Goal: Task Accomplishment & Management: Use online tool/utility

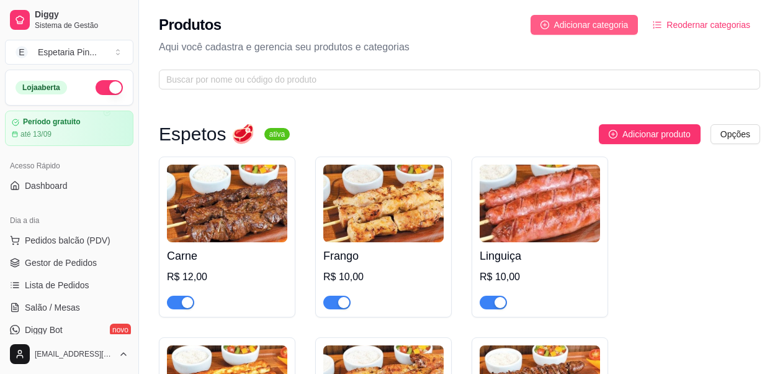
click at [601, 21] on span "Adicionar categoria" at bounding box center [591, 25] width 74 height 14
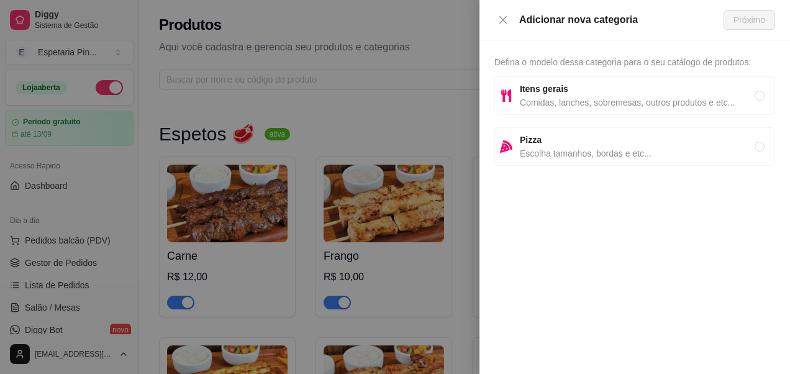
click at [602, 101] on span "Comidas, lanches, sobremesas, outros produtos e etc..." at bounding box center [637, 103] width 235 height 14
radio input "true"
click at [755, 19] on span "Próximo" at bounding box center [749, 20] width 32 height 14
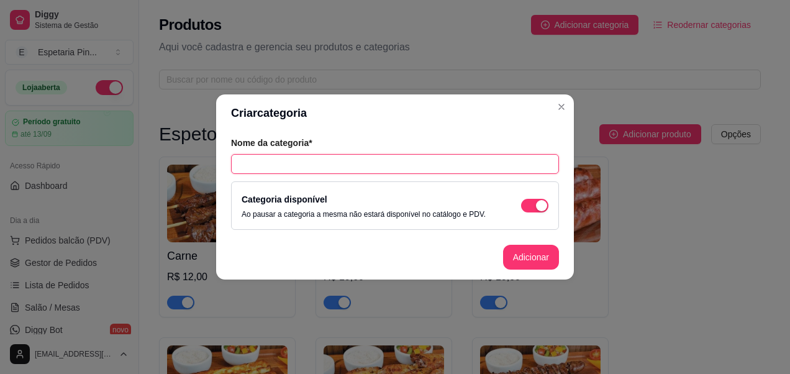
click at [323, 166] on input "text" at bounding box center [395, 164] width 328 height 20
type input "i"
type input "Instagram Pingo D'água"
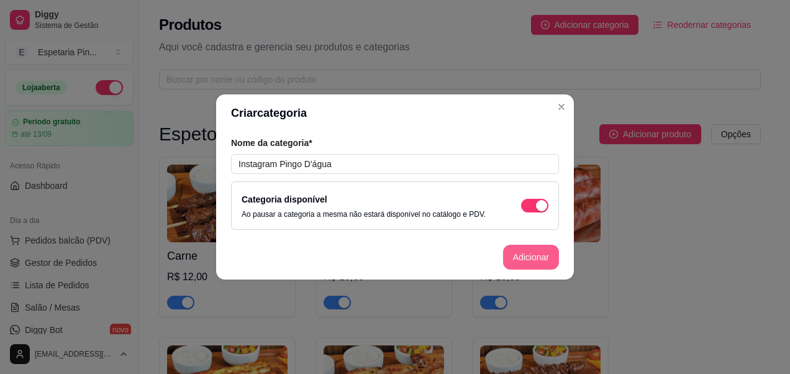
click at [536, 251] on button "Adicionar" at bounding box center [531, 257] width 56 height 25
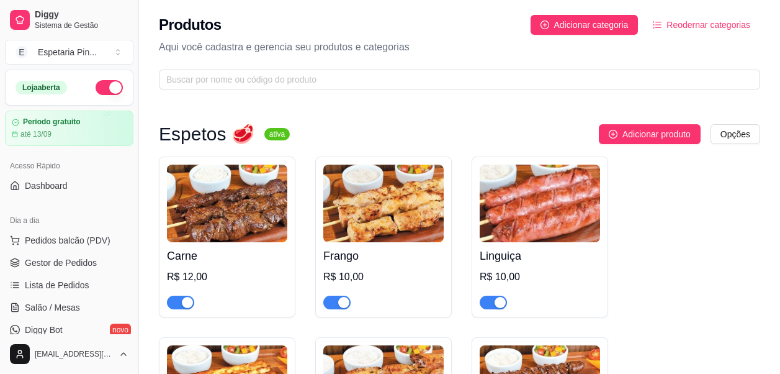
click at [678, 27] on span "Reodernar categorias" at bounding box center [709, 25] width 84 height 14
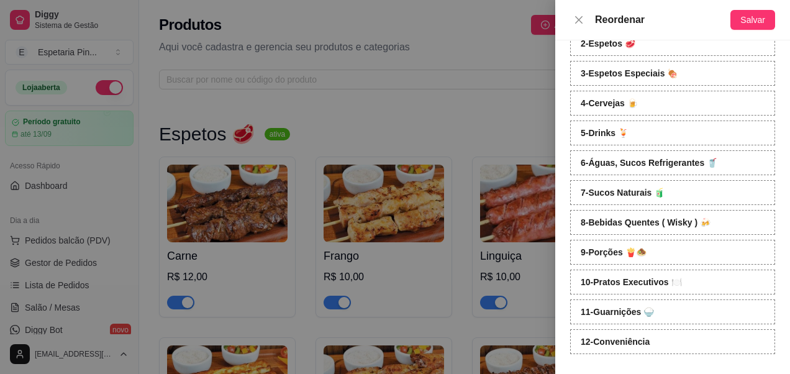
scroll to position [48, 0]
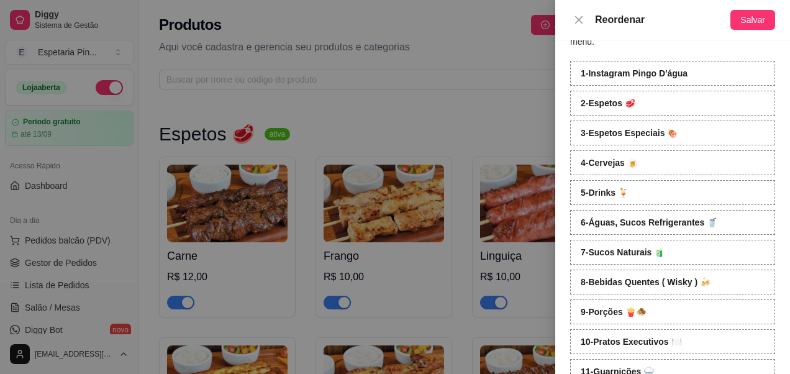
click at [487, 174] on div at bounding box center [395, 187] width 790 height 374
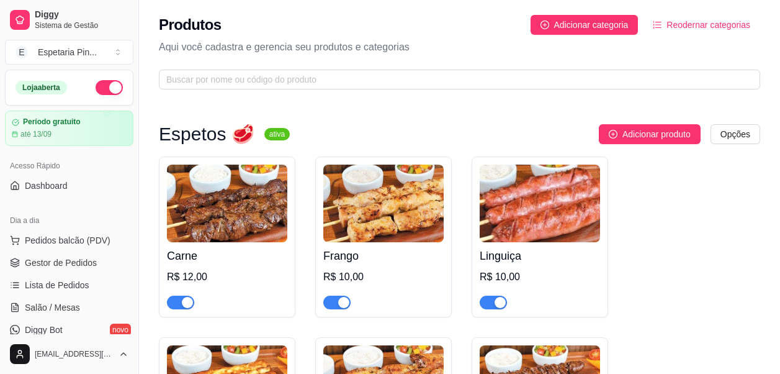
click at [732, 25] on span "Reodernar categorias" at bounding box center [709, 25] width 84 height 14
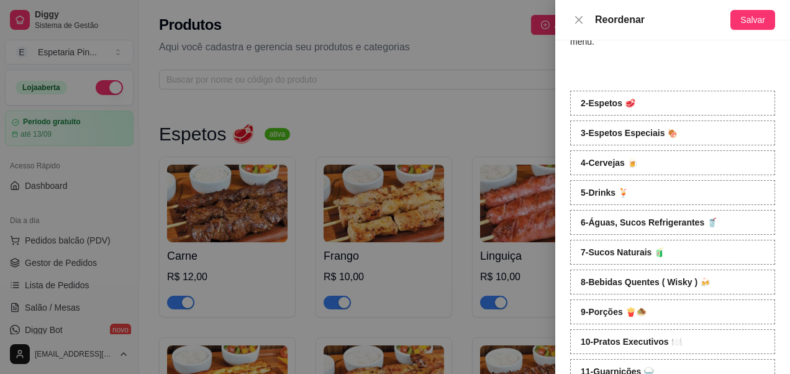
scroll to position [0, 0]
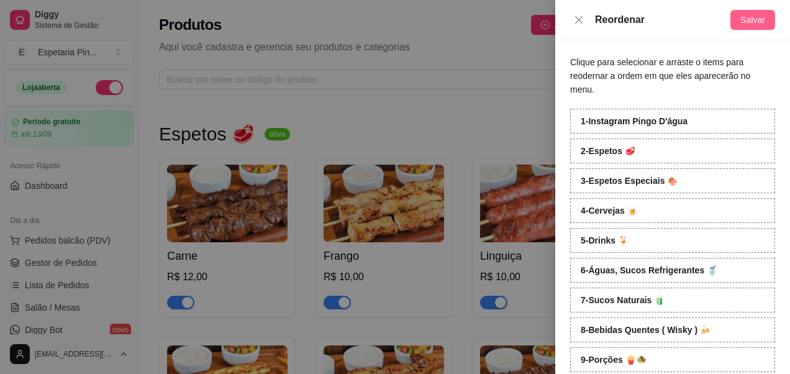
click at [747, 18] on span "Salvar" at bounding box center [752, 20] width 25 height 14
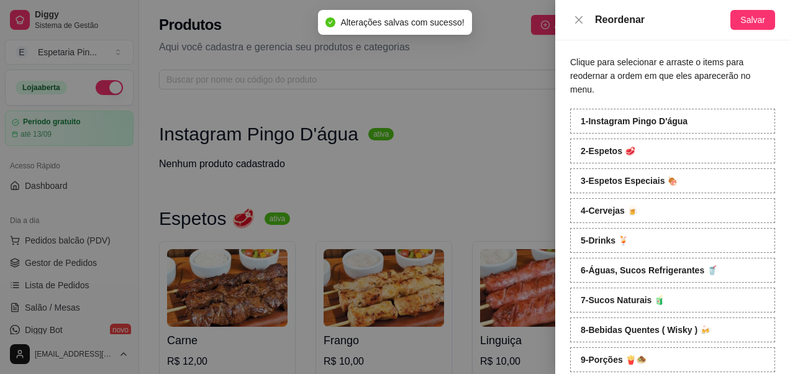
click at [486, 88] on div at bounding box center [395, 187] width 790 height 374
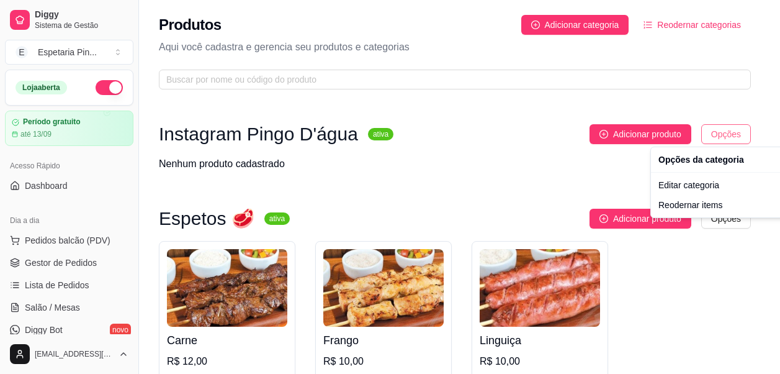
click at [739, 127] on html "Diggy Sistema de Gestão E Espetaria Pin ... Loja aberta Período gratuito até 13…" at bounding box center [390, 187] width 780 height 374
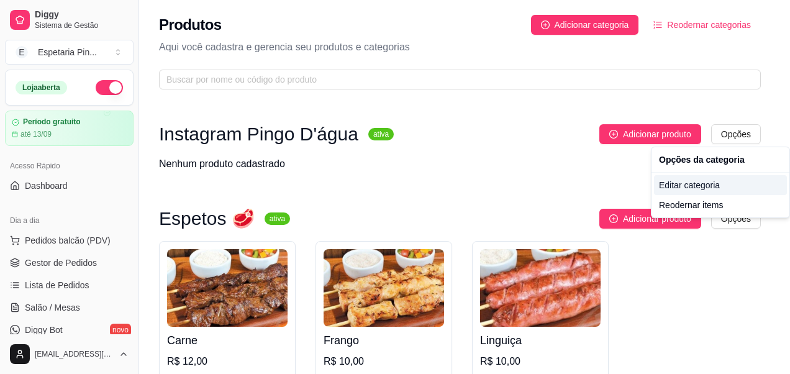
click at [695, 188] on div "Editar categoria" at bounding box center [720, 185] width 133 height 20
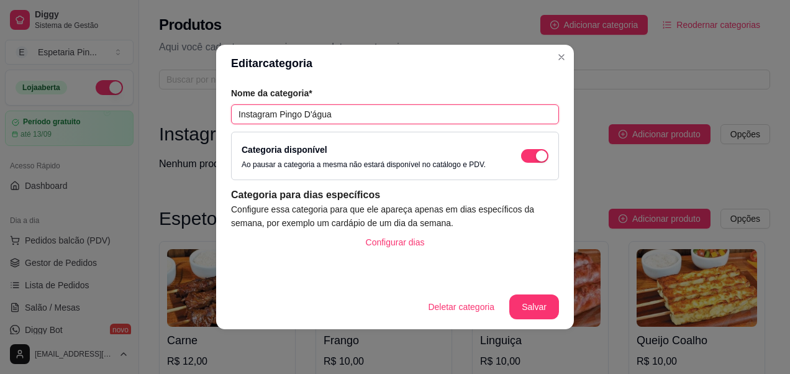
click at [449, 116] on input "Instagram Pingo D'água" at bounding box center [395, 114] width 328 height 20
paste input "💧"
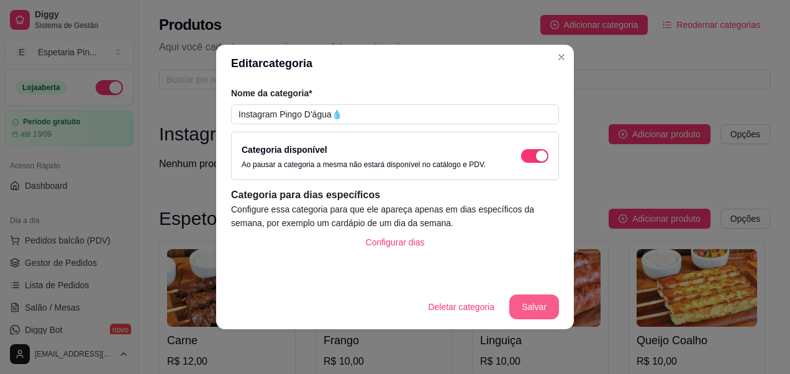
click at [539, 298] on button "Salvar" at bounding box center [534, 306] width 50 height 25
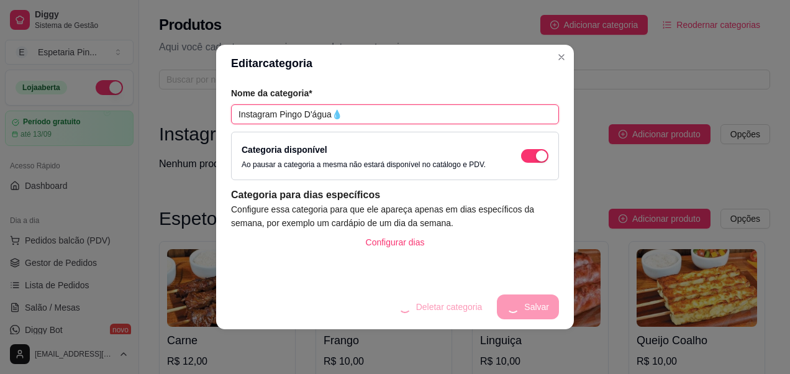
click at [330, 114] on input "Instagram Pingo D'água💧" at bounding box center [395, 114] width 328 height 20
type input "Instagram Pingo D'água 💧"
click at [480, 260] on div "Configurar dias" at bounding box center [395, 255] width 328 height 50
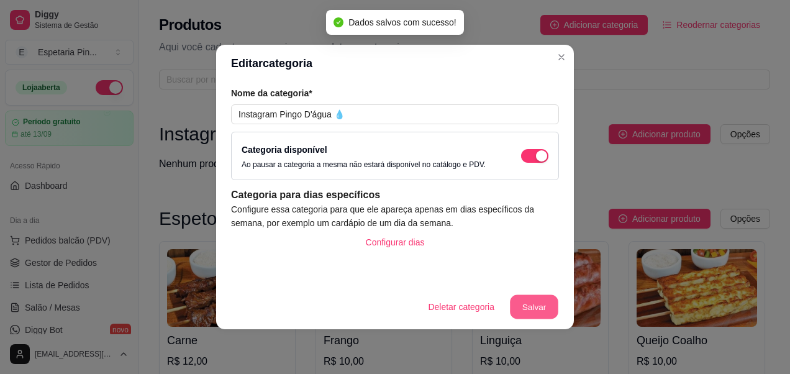
click at [526, 301] on button "Salvar" at bounding box center [534, 307] width 48 height 24
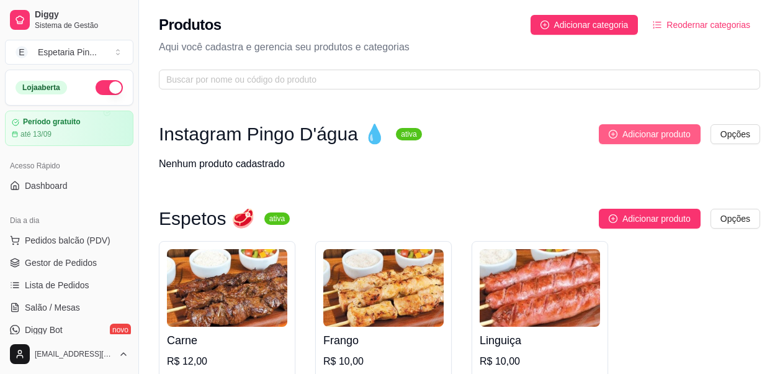
click at [643, 129] on span "Adicionar produto" at bounding box center [657, 134] width 68 height 14
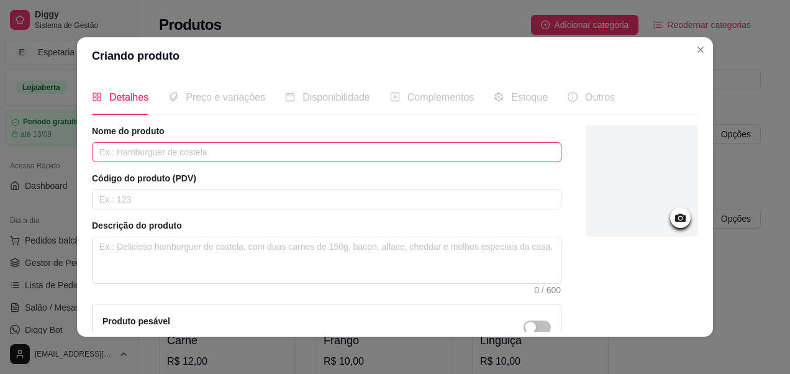
click at [224, 151] on input "text" at bounding box center [326, 152] width 469 height 20
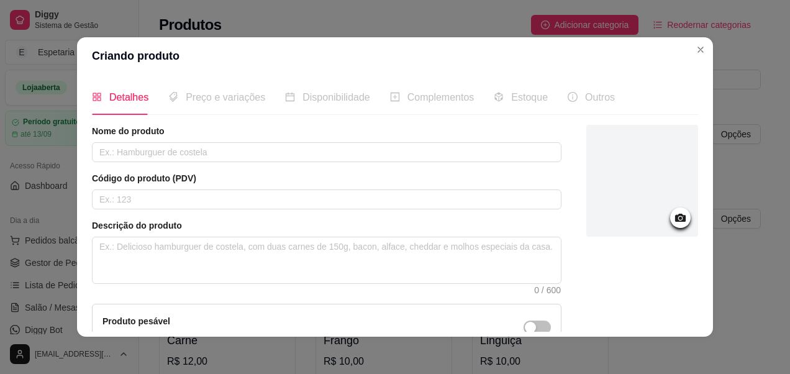
click at [675, 215] on icon at bounding box center [680, 218] width 11 height 8
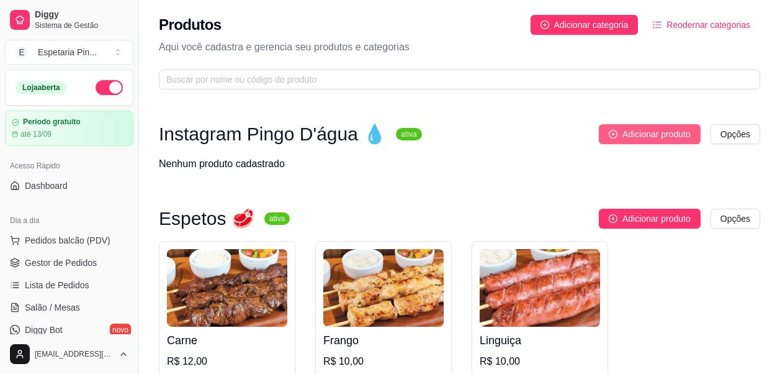
click at [646, 134] on span "Adicionar produto" at bounding box center [657, 134] width 68 height 14
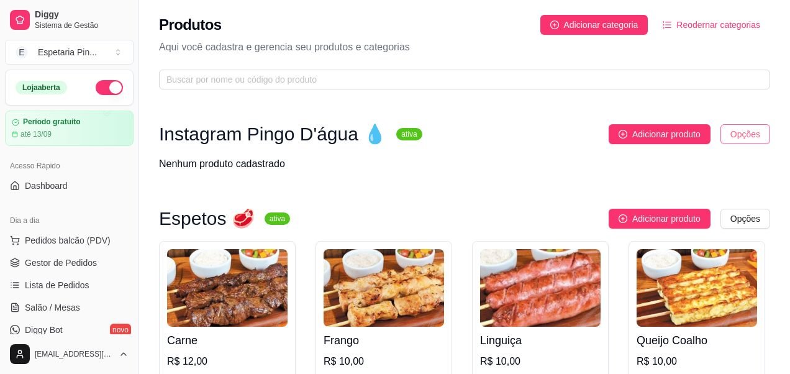
click at [731, 135] on html "Diggy Sistema de Gestão E Espetaria Pin ... Loja aberta Período gratuito até 13…" at bounding box center [395, 187] width 790 height 374
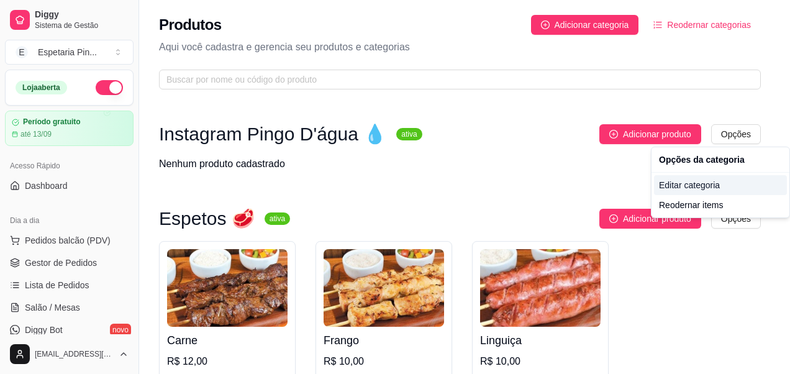
click at [678, 188] on div "Editar categoria" at bounding box center [720, 185] width 133 height 20
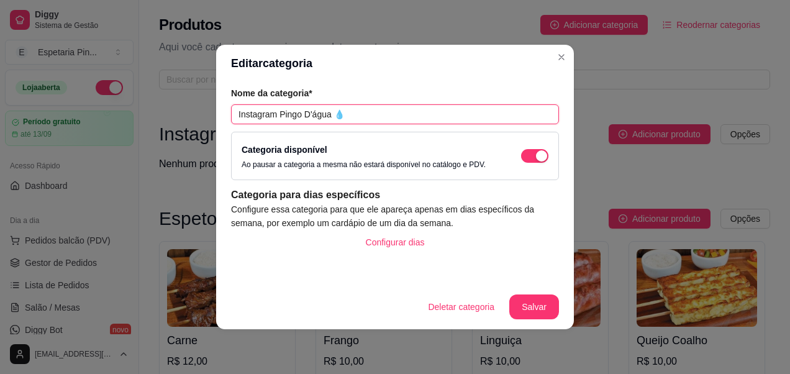
click at [335, 112] on input "Instagram Pingo D'água 💧" at bounding box center [395, 114] width 328 height 20
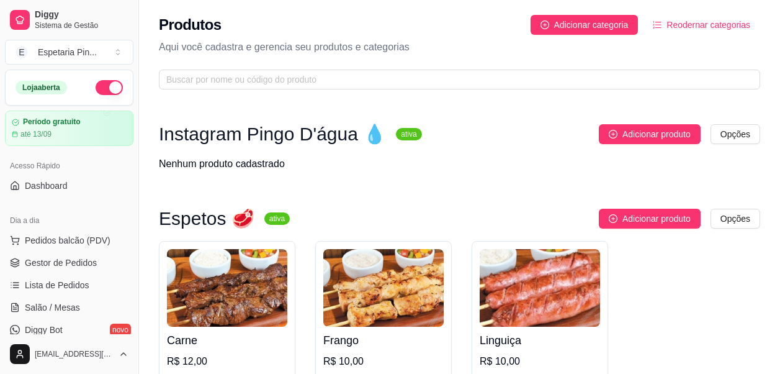
click at [500, 124] on div "Adicionar produto Opções" at bounding box center [596, 134] width 328 height 20
click at [667, 130] on span "Adicionar produto" at bounding box center [657, 134] width 68 height 14
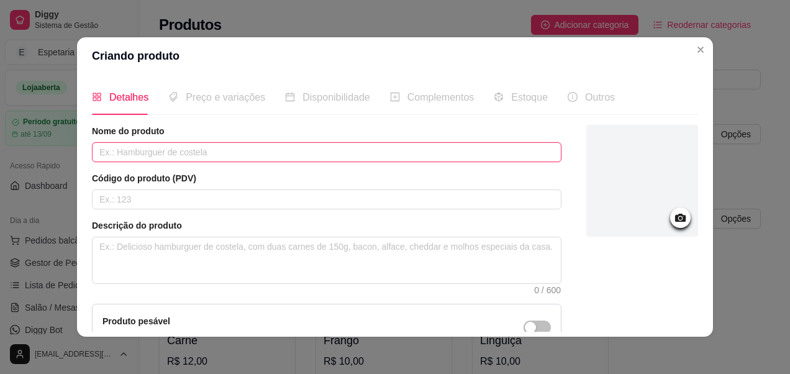
click at [320, 142] on input "text" at bounding box center [326, 152] width 469 height 20
paste input "[URL][DOMAIN_NAME]"
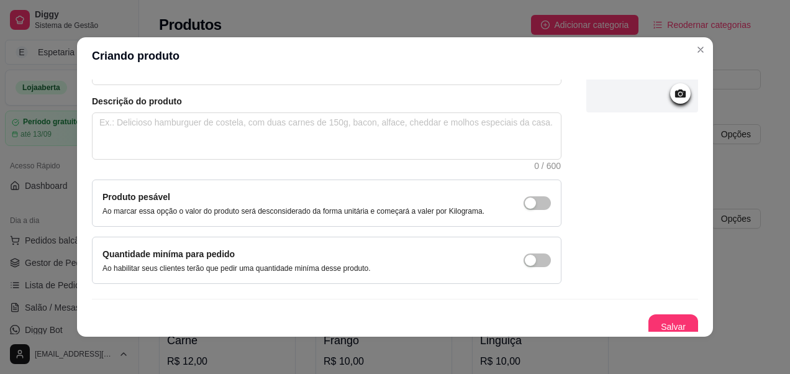
scroll to position [132, 0]
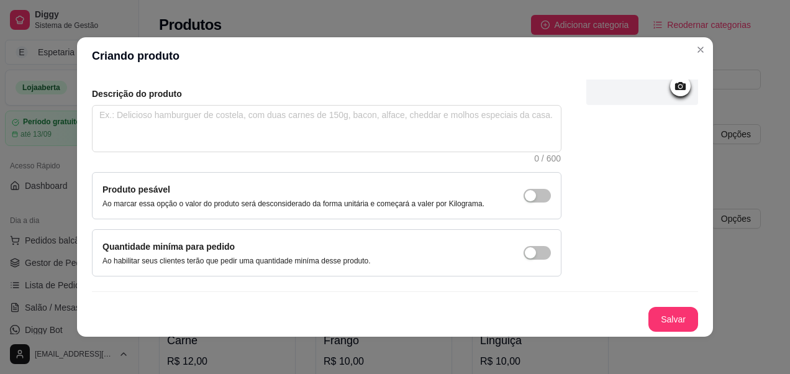
type input "[URL][DOMAIN_NAME]"
click at [659, 320] on button "Salvar" at bounding box center [673, 319] width 50 height 25
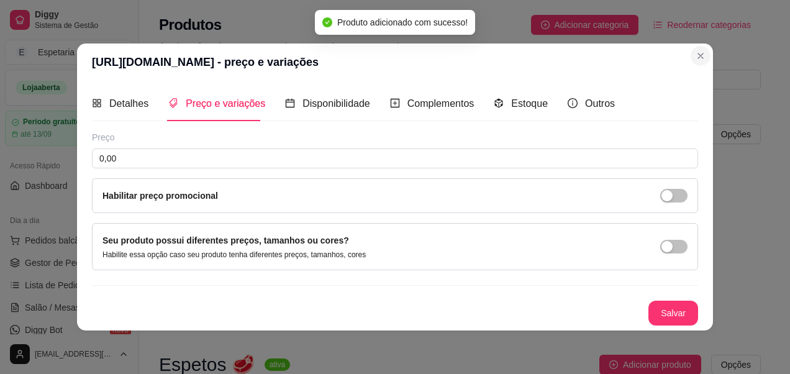
scroll to position [0, 0]
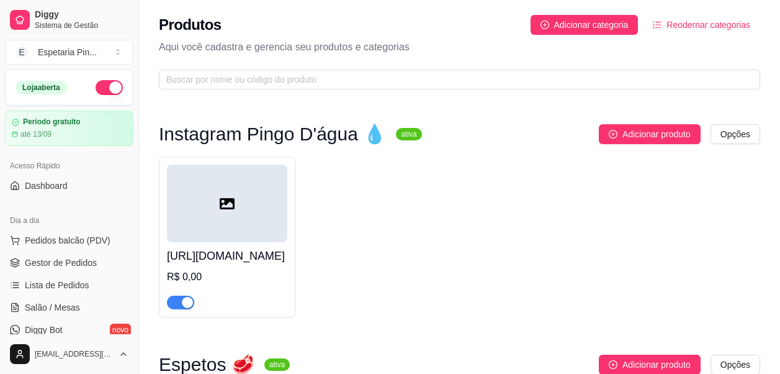
click at [212, 264] on h4 "[URL][DOMAIN_NAME]" at bounding box center [227, 255] width 120 height 17
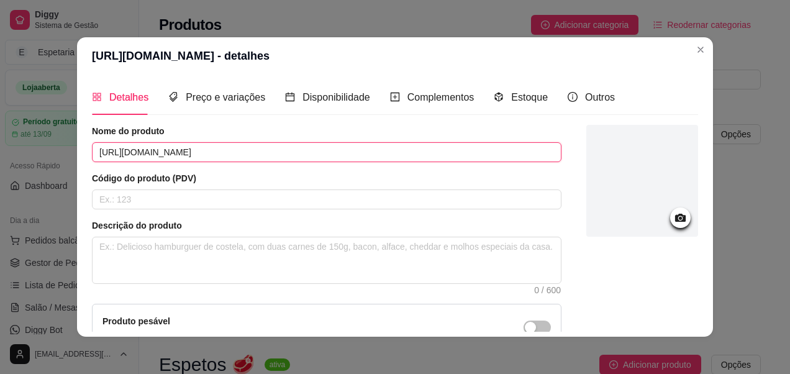
drag, startPoint x: 432, startPoint y: 154, endPoint x: -2, endPoint y: 147, distance: 434.6
click at [0, 147] on html "Diggy Sistema de Gestão E Espetaria Pin ... Loja aberta Período gratuito até 13…" at bounding box center [395, 187] width 790 height 374
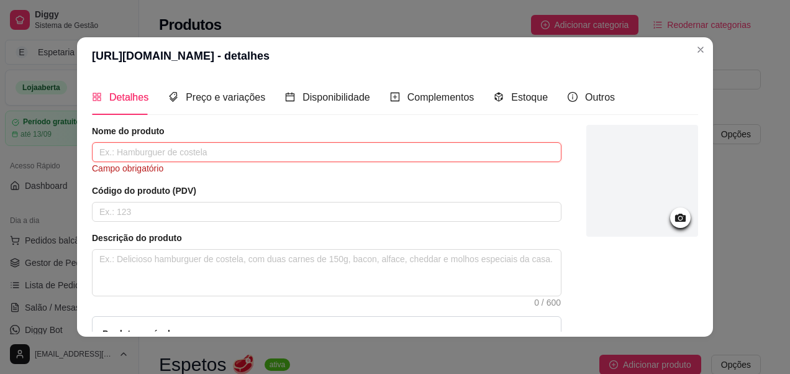
paste input "[URL][DOMAIN_NAME]"
type input "[URL][DOMAIN_NAME]"
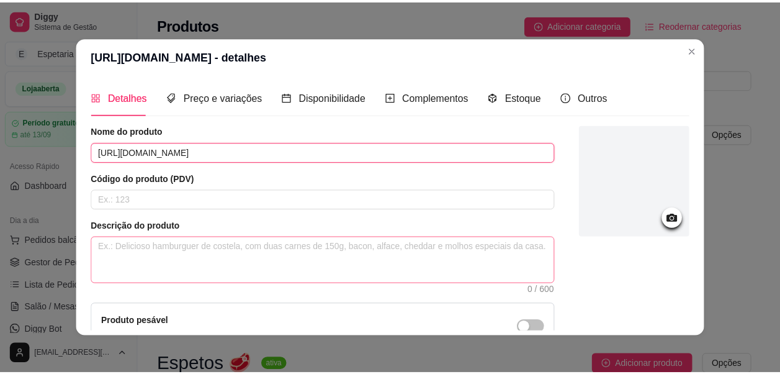
scroll to position [132, 0]
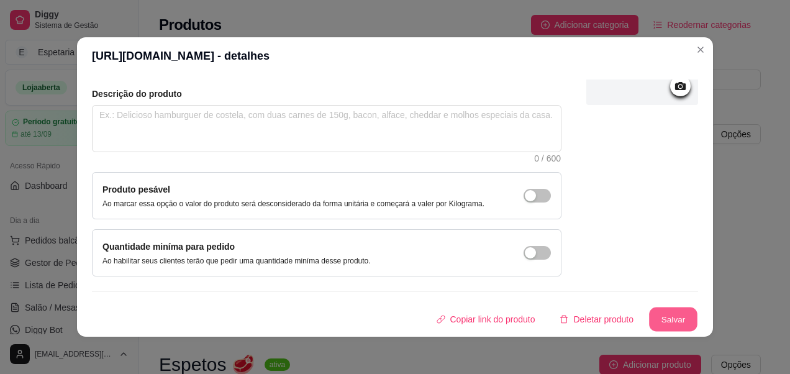
click at [651, 318] on button "Salvar" at bounding box center [673, 319] width 48 height 24
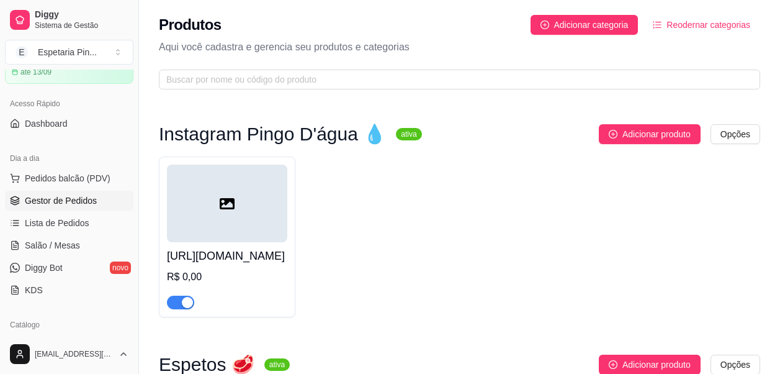
scroll to position [124, 0]
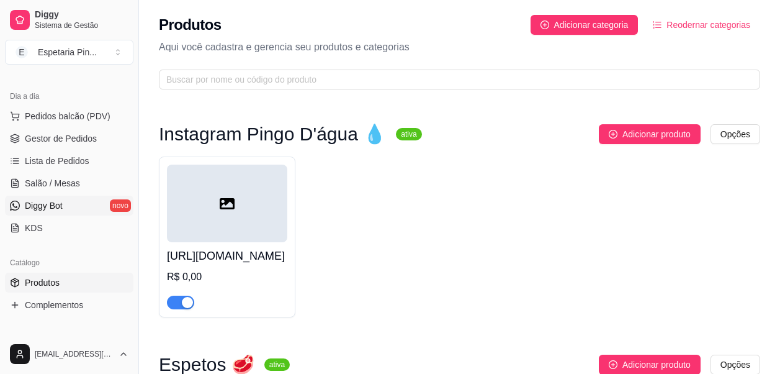
click at [78, 205] on link "Diggy Bot novo" at bounding box center [69, 206] width 128 height 20
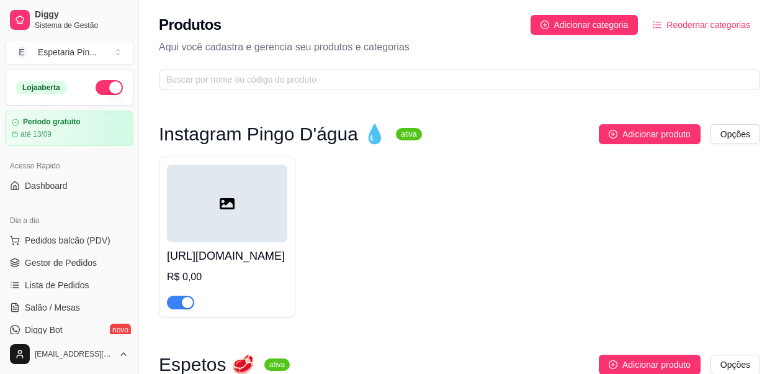
click at [230, 207] on icon at bounding box center [227, 203] width 15 height 11
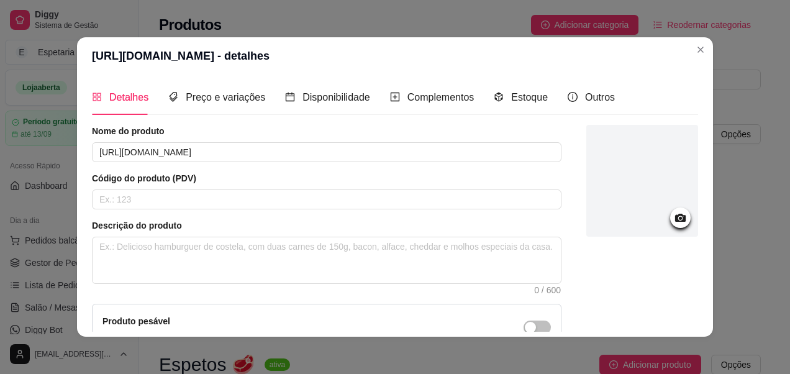
click at [675, 219] on icon at bounding box center [680, 218] width 11 height 8
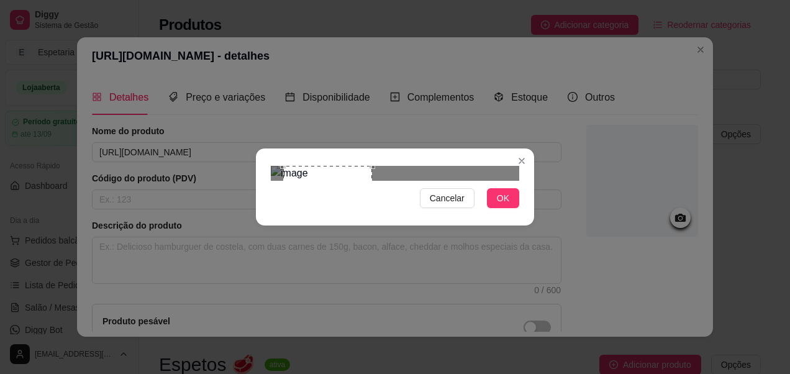
click at [406, 166] on div at bounding box center [395, 173] width 248 height 15
click at [324, 178] on div "Use the arrow keys to move the crop selection area" at bounding box center [318, 215] width 89 height 89
click at [385, 148] on section "Cancelar OK" at bounding box center [395, 186] width 278 height 77
click at [505, 205] on span "OK" at bounding box center [503, 198] width 12 height 14
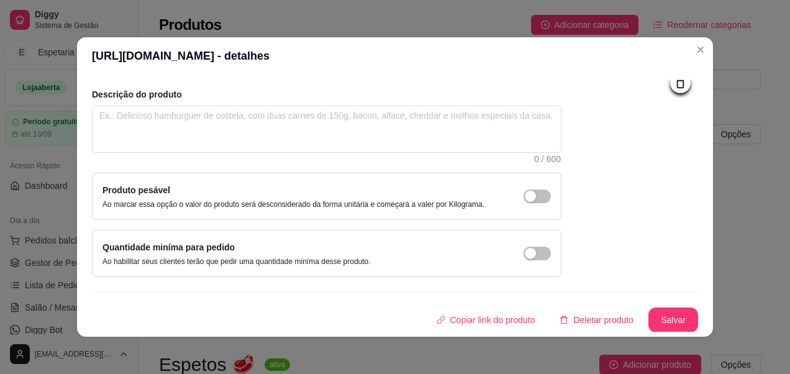
scroll to position [132, 0]
click at [661, 310] on button "Salvar" at bounding box center [673, 319] width 50 height 25
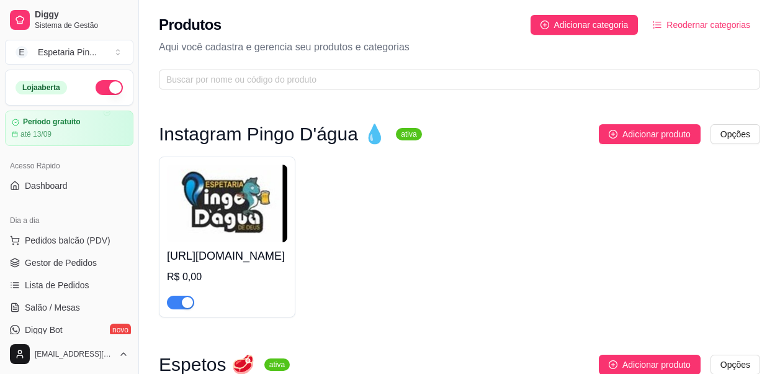
click at [238, 200] on img at bounding box center [227, 203] width 120 height 78
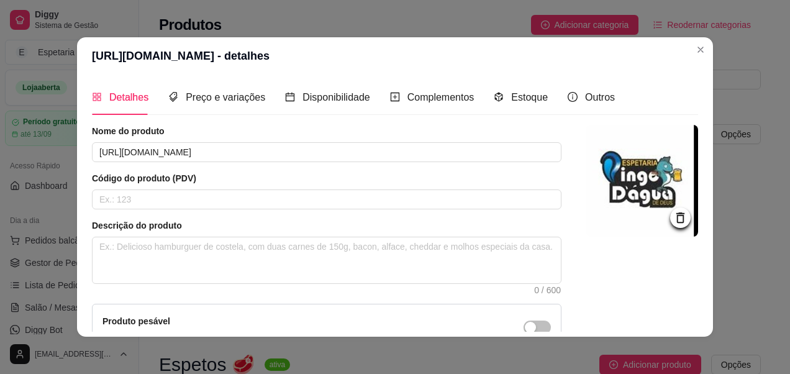
click at [673, 217] on icon at bounding box center [680, 217] width 14 height 14
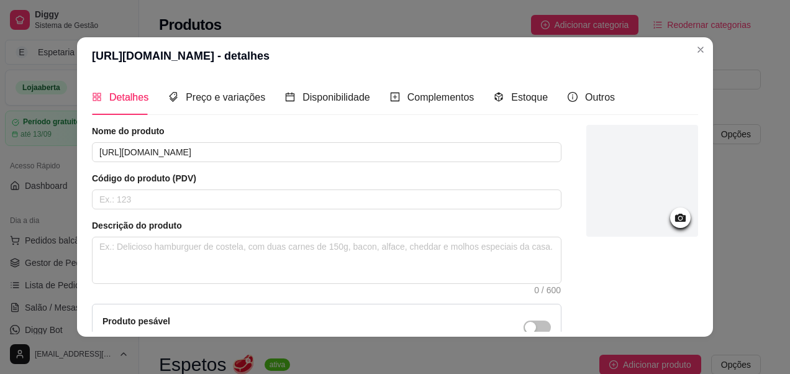
click at [640, 186] on div at bounding box center [642, 181] width 112 height 112
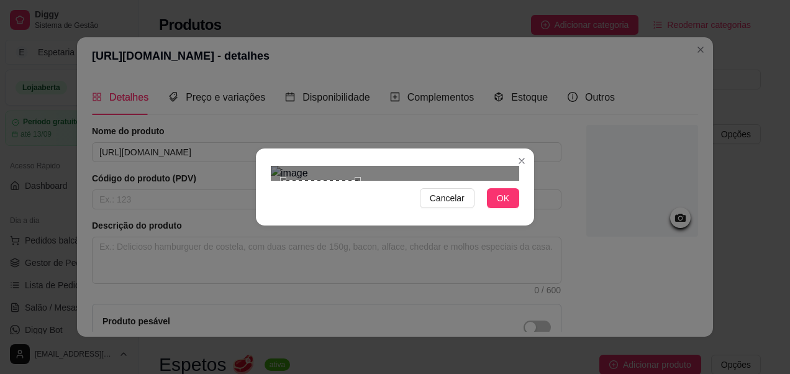
click at [359, 166] on div at bounding box center [395, 173] width 248 height 15
click at [322, 179] on div "Use the arrow keys to move the crop selection area" at bounding box center [319, 213] width 74 height 74
click at [495, 208] on button "OK" at bounding box center [503, 198] width 32 height 20
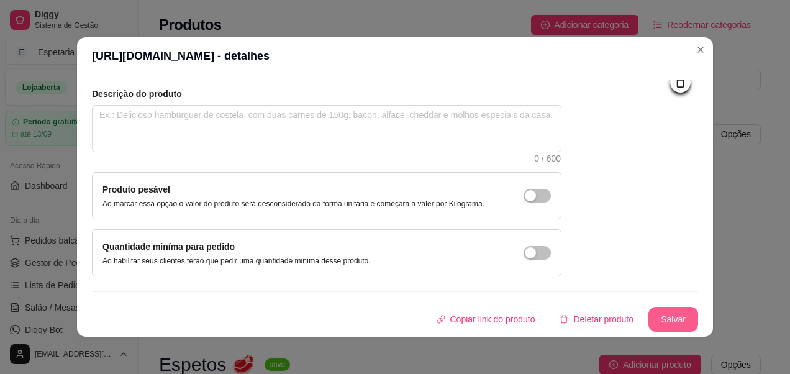
click at [649, 314] on button "Salvar" at bounding box center [673, 319] width 50 height 25
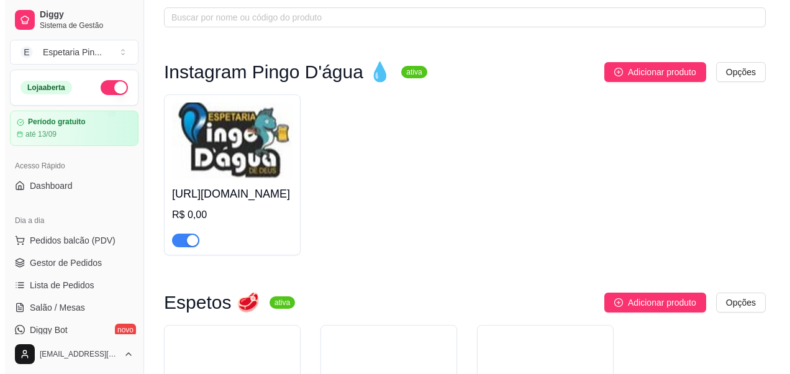
scroll to position [0, 0]
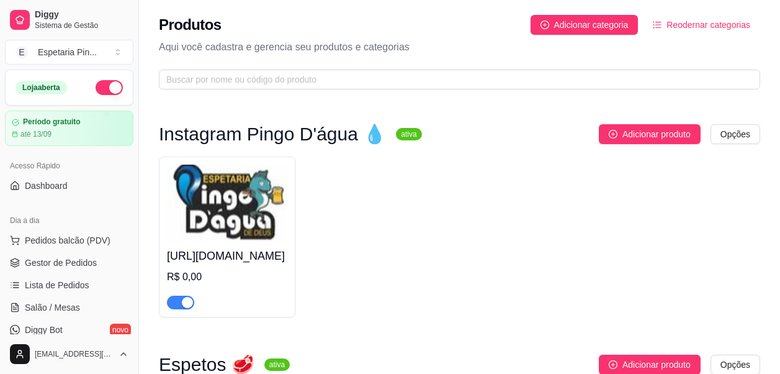
click at [244, 264] on h4 "[URL][DOMAIN_NAME]" at bounding box center [227, 255] width 120 height 17
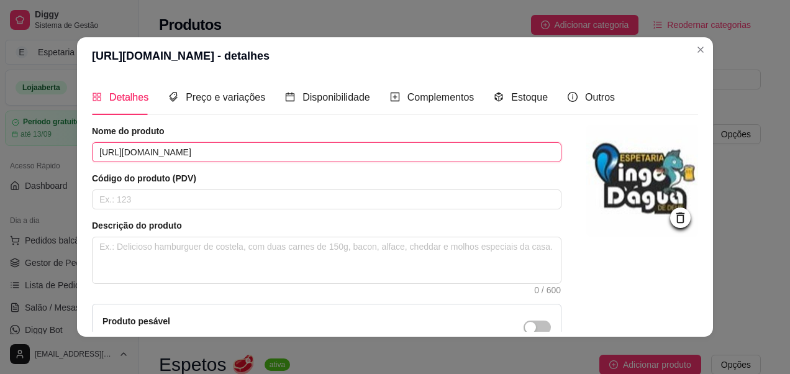
drag, startPoint x: 452, startPoint y: 155, endPoint x: 43, endPoint y: 169, distance: 409.3
click at [34, 169] on div "[URL][DOMAIN_NAME] - detalhes Detalhes Preço e variações Disponibilidade Comple…" at bounding box center [395, 187] width 790 height 374
type input "Espetaria Pingo D'água"
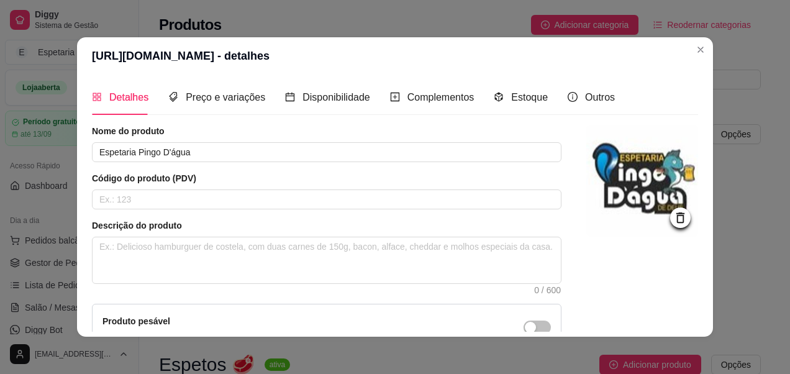
click at [170, 233] on div "Descrição do produto 0 / 600" at bounding box center [326, 256] width 469 height 74
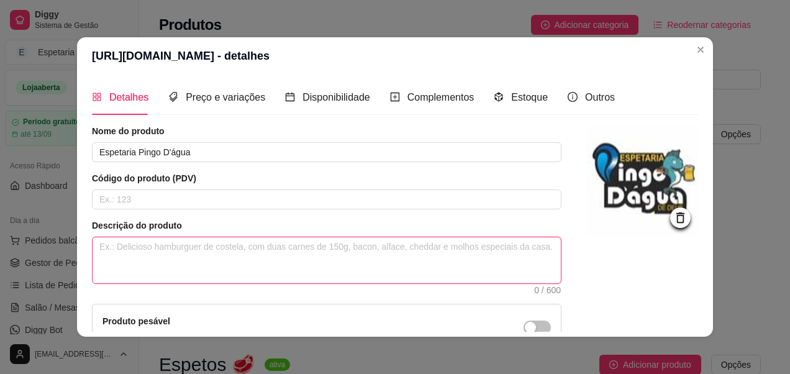
click at [169, 240] on textarea at bounding box center [326, 260] width 468 height 46
paste textarea "[URL][DOMAIN_NAME]"
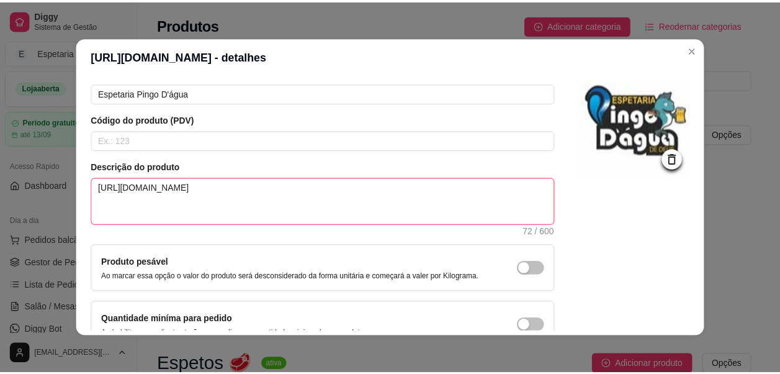
scroll to position [132, 0]
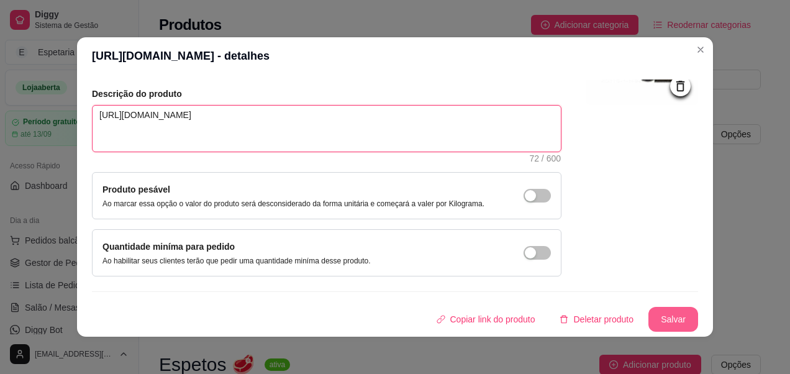
type textarea "[URL][DOMAIN_NAME]"
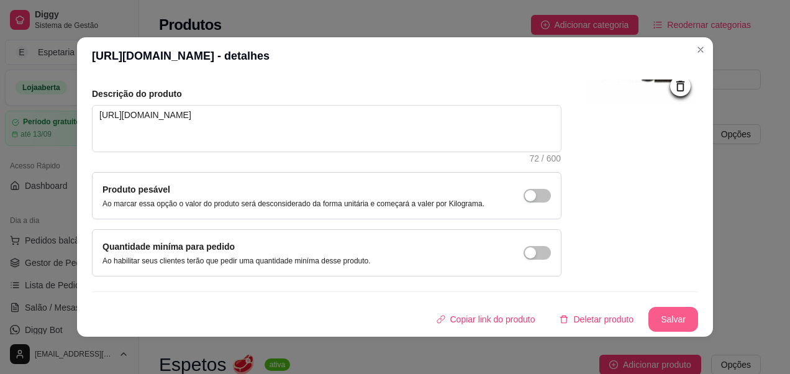
click at [649, 313] on button "Salvar" at bounding box center [673, 319] width 50 height 25
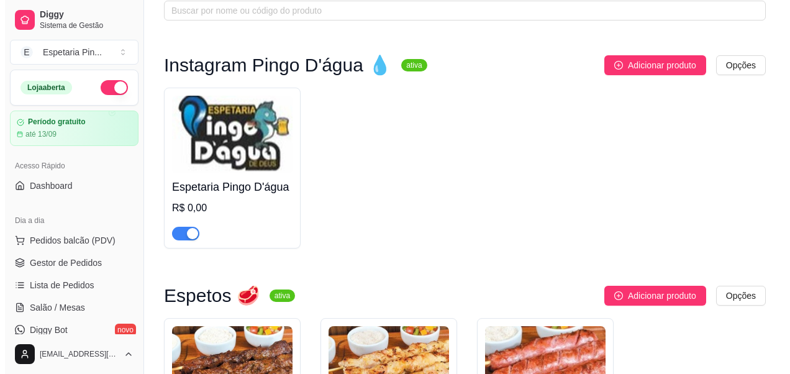
scroll to position [0, 0]
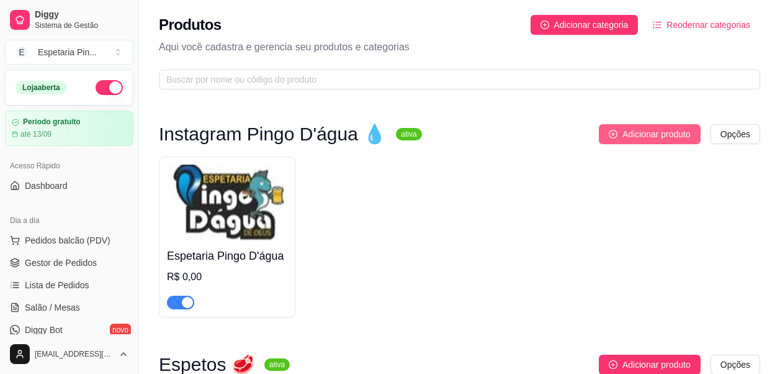
click at [667, 135] on span "Adicionar produto" at bounding box center [657, 134] width 68 height 14
click at [236, 232] on img at bounding box center [227, 203] width 120 height 78
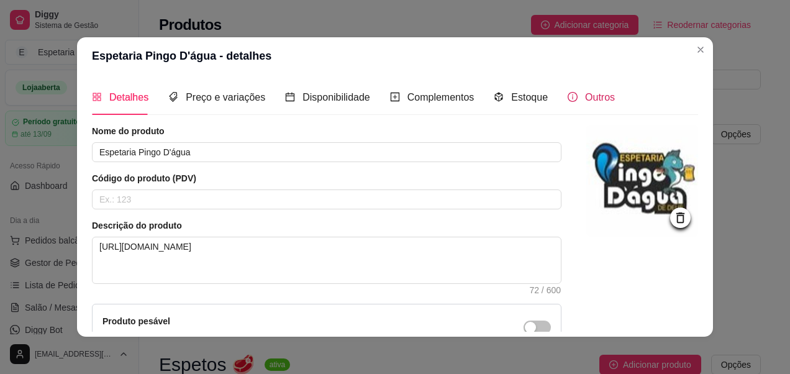
click at [594, 92] on span "Outros" at bounding box center [600, 97] width 30 height 11
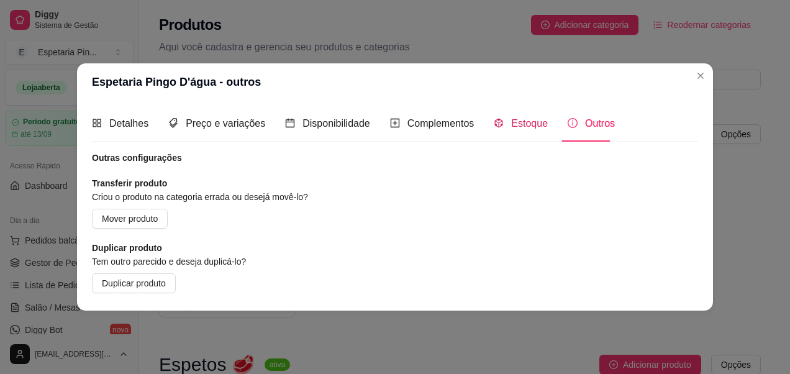
click at [513, 125] on span "Estoque" at bounding box center [529, 123] width 37 height 11
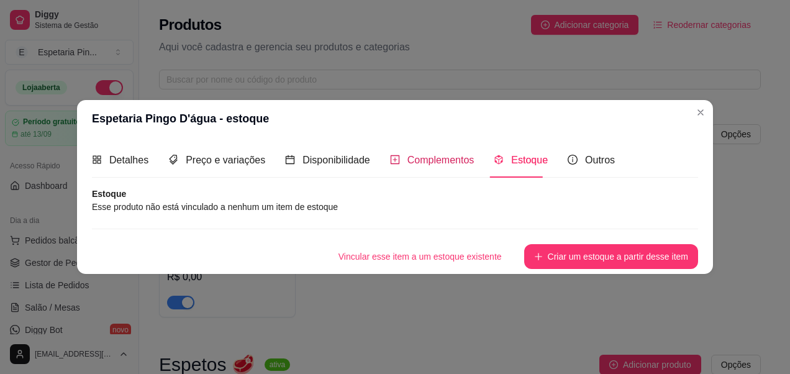
click at [407, 164] on span "Complementos" at bounding box center [440, 160] width 67 height 11
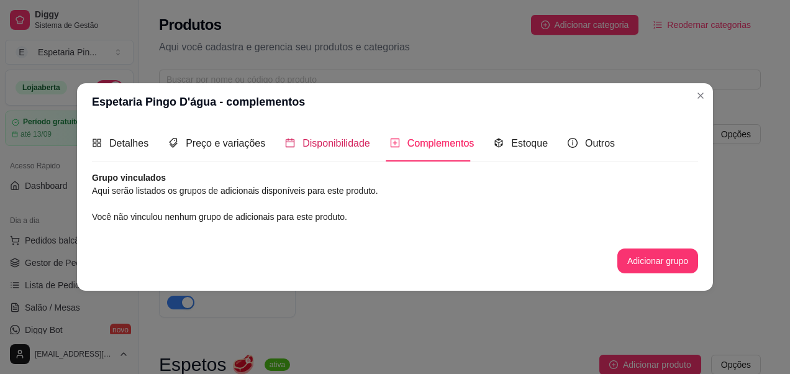
click at [339, 148] on span "Disponibilidade" at bounding box center [336, 143] width 68 height 11
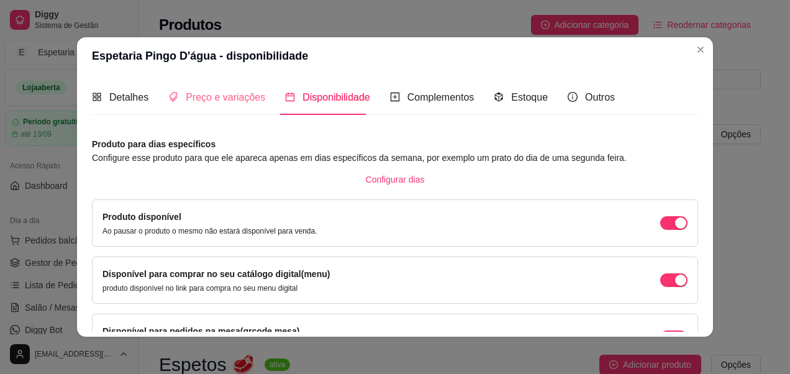
click at [219, 110] on div "Preço e variações" at bounding box center [216, 96] width 97 height 35
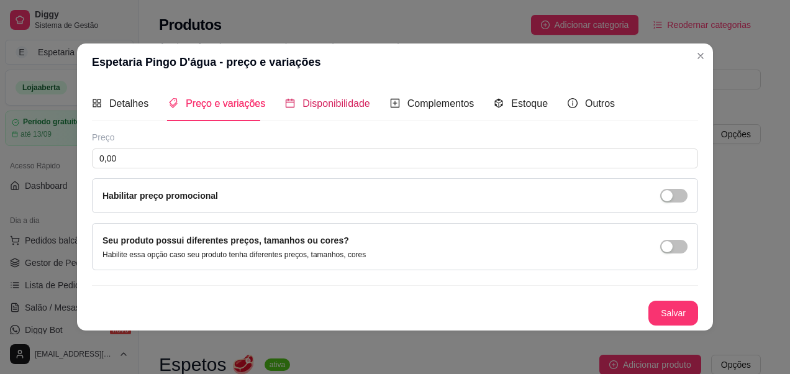
drag, startPoint x: 313, startPoint y: 102, endPoint x: 312, endPoint y: 112, distance: 10.0
click at [312, 102] on span "Disponibilidade" at bounding box center [336, 103] width 68 height 11
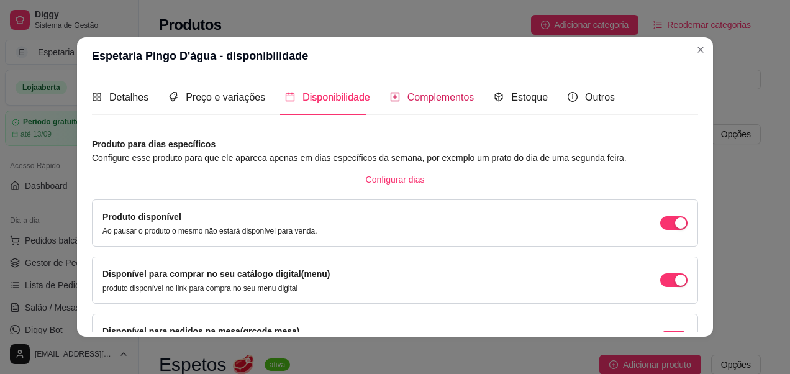
click at [451, 104] on div "Complementos" at bounding box center [432, 97] width 84 height 16
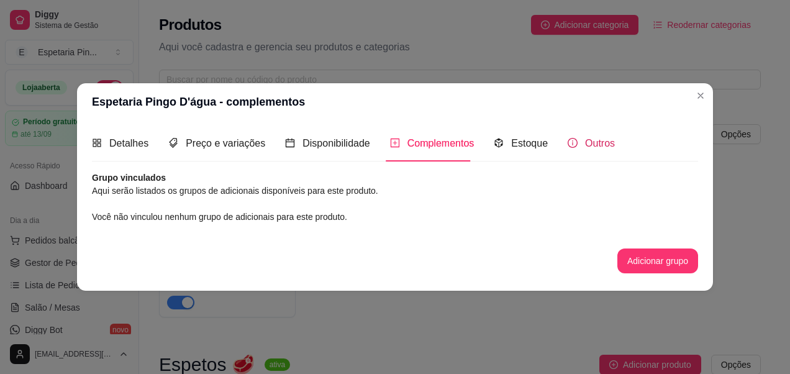
click at [605, 146] on span "Outros" at bounding box center [600, 143] width 30 height 11
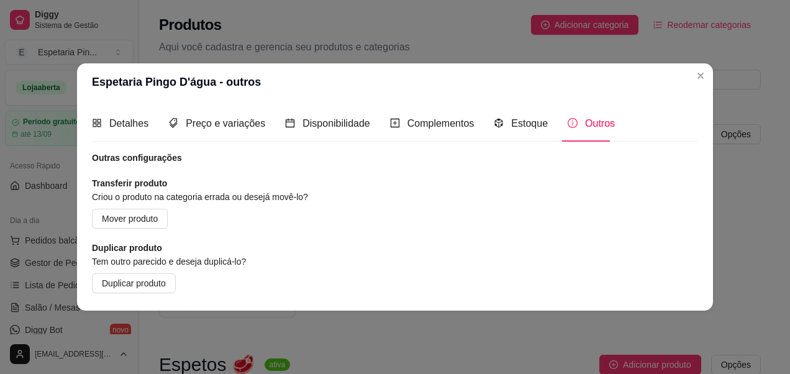
click at [148, 132] on div "Detalhes Preço e variações Disponibilidade Complementos Estoque Outros" at bounding box center [353, 123] width 523 height 35
click at [156, 121] on div "Detalhes Preço e variações Disponibilidade Complementos Estoque Outros" at bounding box center [353, 123] width 523 height 35
click at [127, 125] on span "Detalhes" at bounding box center [128, 123] width 39 height 11
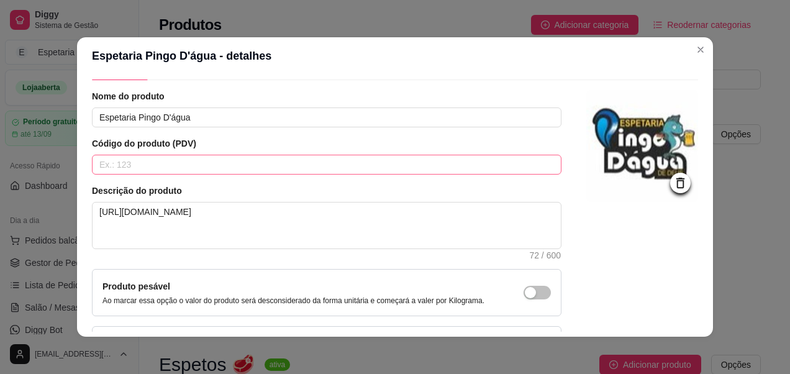
scroll to position [62, 0]
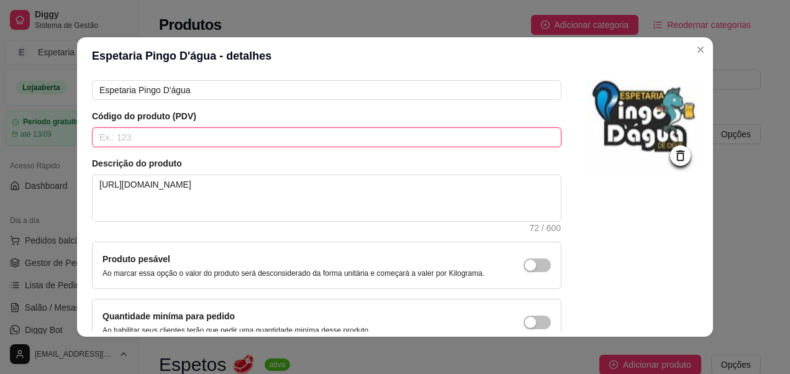
click at [150, 135] on input "text" at bounding box center [326, 137] width 469 height 20
paste input "[URL][DOMAIN_NAME]"
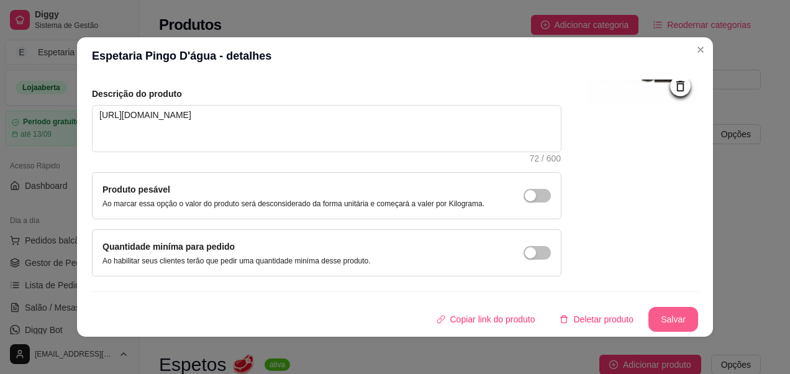
type input "[URL][DOMAIN_NAME]"
click at [659, 301] on div "Nome do produto Espetaria Pingo D'água Código do produto (PDV) [URL][DOMAIN_NAM…" at bounding box center [395, 162] width 606 height 338
click at [654, 317] on button "Salvar" at bounding box center [673, 319] width 48 height 24
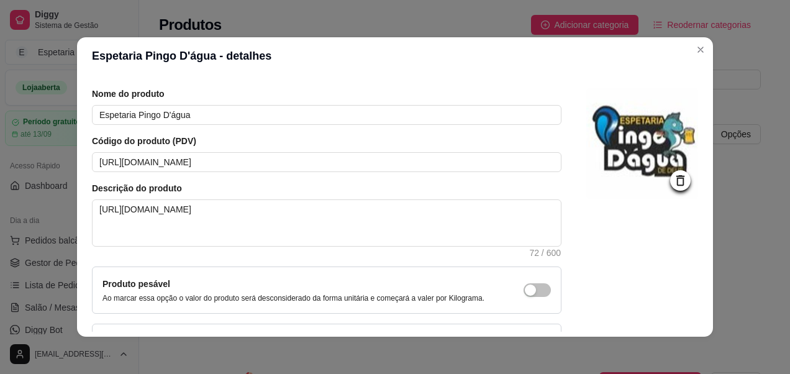
scroll to position [7, 0]
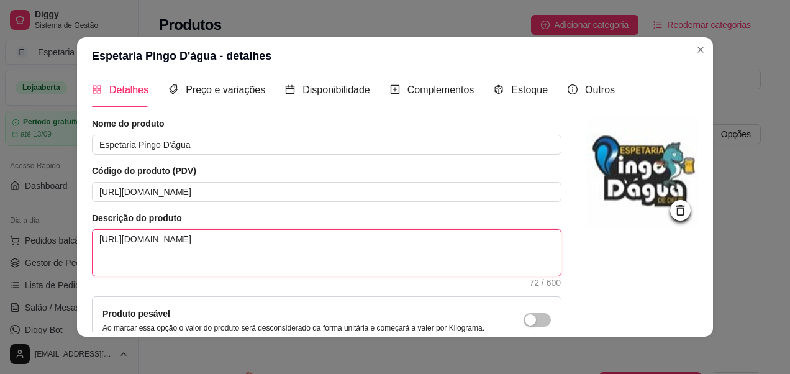
drag, startPoint x: 437, startPoint y: 231, endPoint x: 0, endPoint y: 232, distance: 437.0
click at [0, 232] on html "Diggy Sistema de Gestão E Espetaria Pin ... Loja aberta Período gratuito até 13…" at bounding box center [395, 187] width 790 height 374
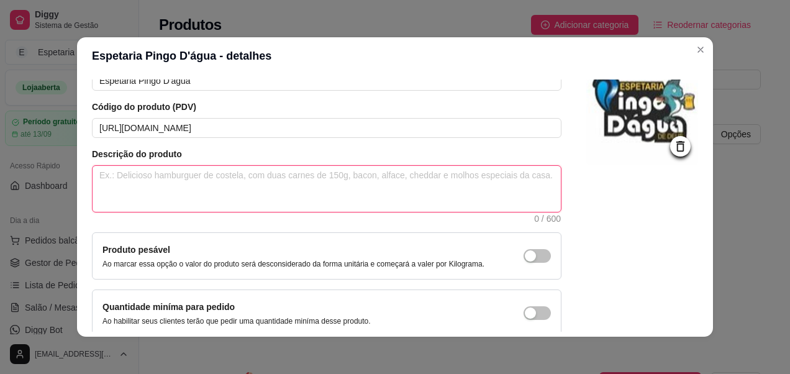
scroll to position [132, 0]
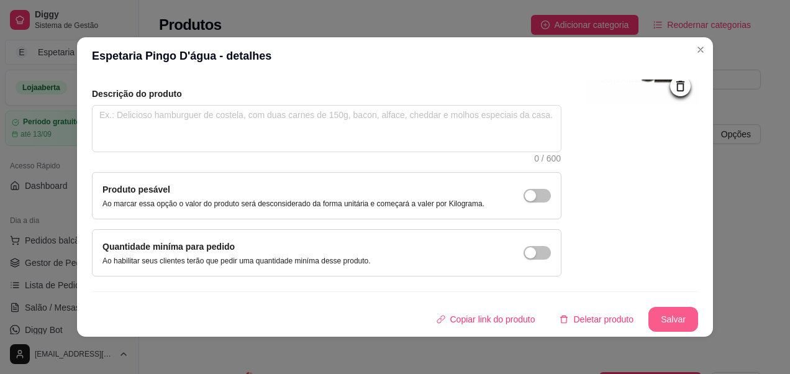
click at [671, 320] on button "Salvar" at bounding box center [673, 319] width 50 height 25
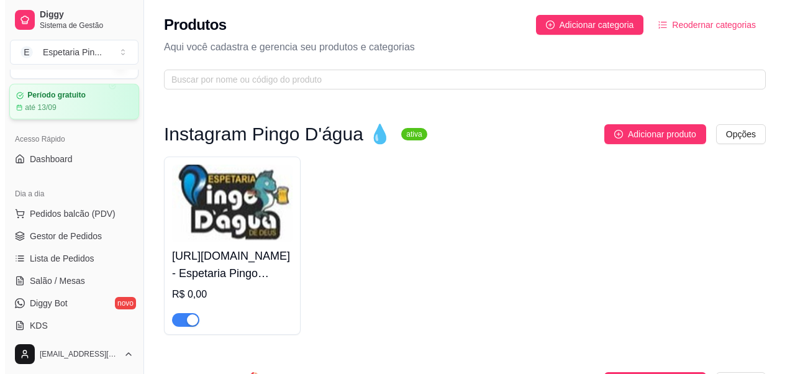
scroll to position [0, 0]
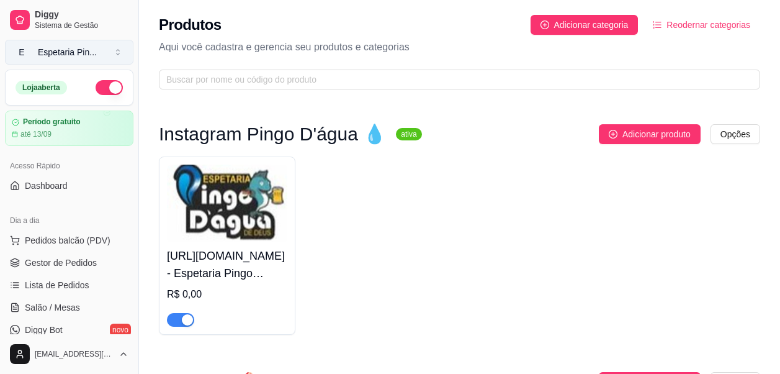
click at [107, 56] on button "E Espetaria Pin ..." at bounding box center [69, 52] width 128 height 25
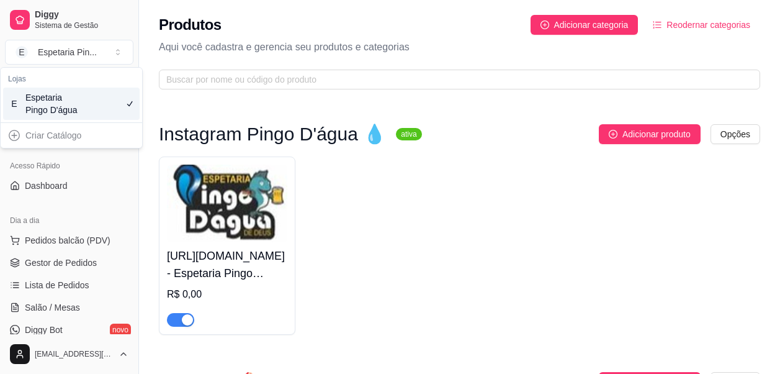
click at [50, 133] on div "Criar Catálogo" at bounding box center [71, 135] width 137 height 20
click at [24, 138] on div "Criar Catálogo" at bounding box center [71, 135] width 137 height 20
click at [63, 110] on div "Espetaria Pingo D'água" at bounding box center [53, 103] width 56 height 25
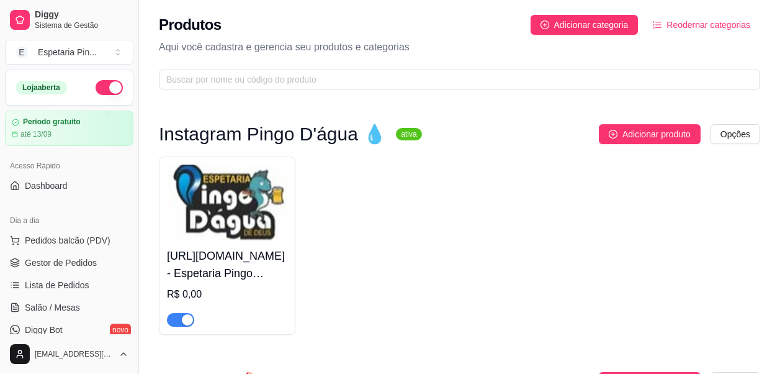
click at [238, 251] on h4 "[URL][DOMAIN_NAME] - Espetaria Pingo D'água" at bounding box center [227, 264] width 120 height 35
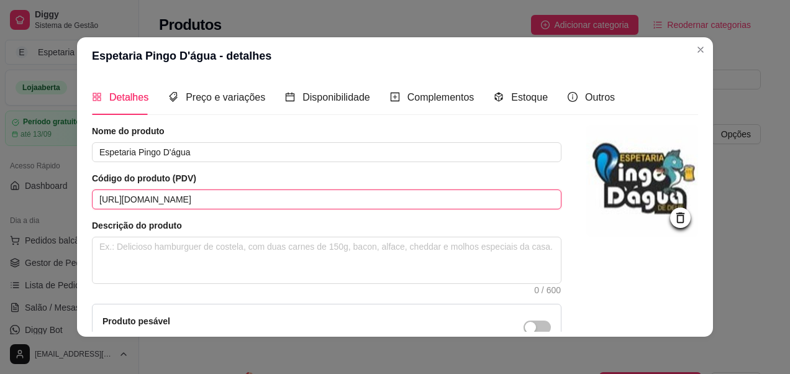
drag, startPoint x: 437, startPoint y: 196, endPoint x: -2, endPoint y: 282, distance: 447.8
click at [0, 282] on html "Diggy Sistema de Gestão E Espetaria Pin ... Loja aberta Período gratuito até 13…" at bounding box center [395, 187] width 790 height 374
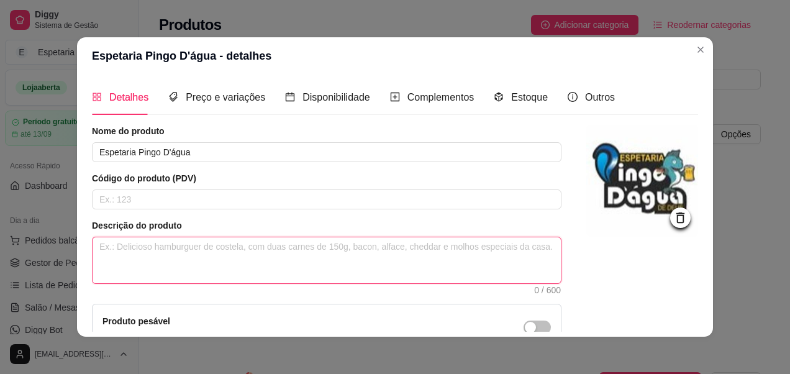
click at [162, 257] on textarea at bounding box center [326, 260] width 468 height 46
paste textarea "[URL][DOMAIN_NAME]"
type textarea "[URL][DOMAIN_NAME]"
click at [172, 253] on textarea "[URL][DOMAIN_NAME]" at bounding box center [326, 260] width 468 height 46
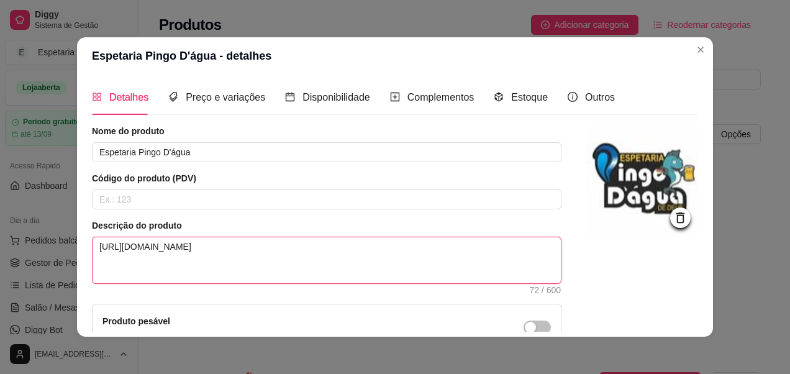
click at [172, 253] on textarea "[URL][DOMAIN_NAME]" at bounding box center [326, 260] width 468 height 46
drag, startPoint x: 173, startPoint y: 248, endPoint x: 432, endPoint y: 239, distance: 259.6
click at [432, 239] on textarea "[URL][DOMAIN_NAME]" at bounding box center [326, 260] width 468 height 46
drag, startPoint x: 432, startPoint y: 253, endPoint x: 0, endPoint y: 255, distance: 432.0
click at [0, 255] on html "Diggy Sistema de Gestão E Espetaria Pin ... Loja aberta Período gratuito até 13…" at bounding box center [395, 187] width 790 height 374
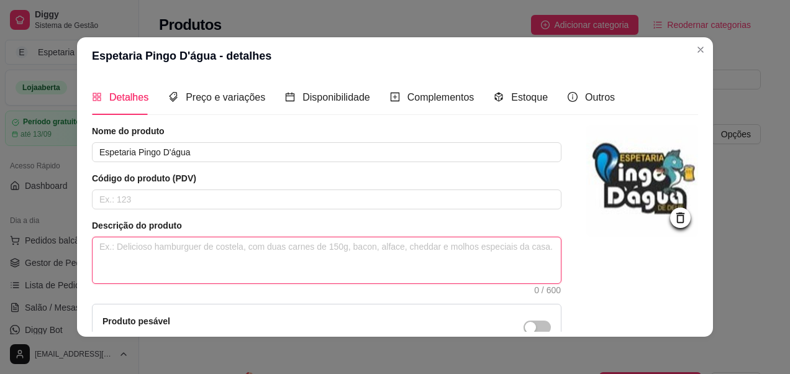
type textarea "c"
type textarea "cl"
type textarea "cli"
type textarea "cliq"
type textarea "cliqu"
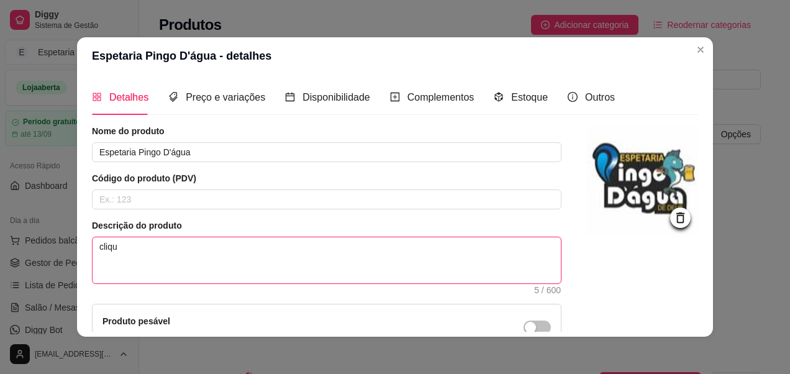
type textarea "clique"
type textarea "cliqu"
type textarea "cliq"
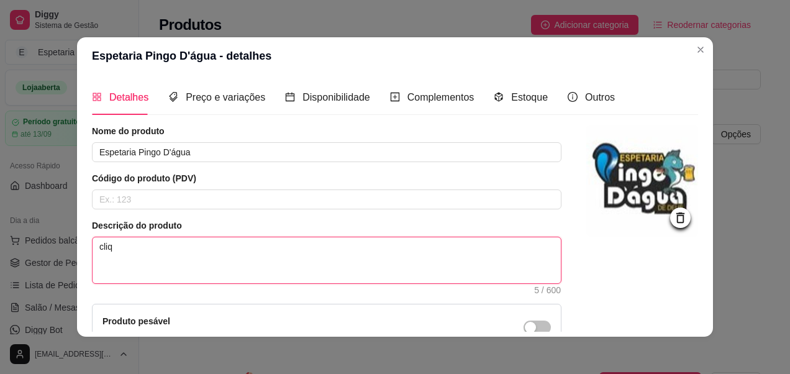
type textarea "cli"
type textarea "cl"
type textarea "c"
type textarea "C"
type textarea "Cl"
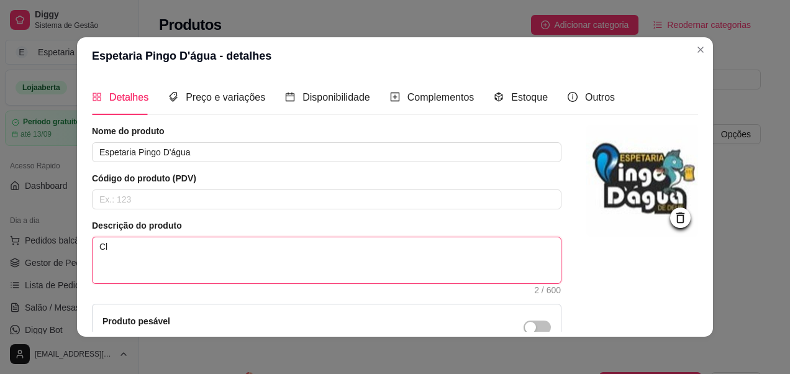
type textarea "Cli"
type textarea "Cliq"
type textarea "Cliqu"
type textarea "Clique"
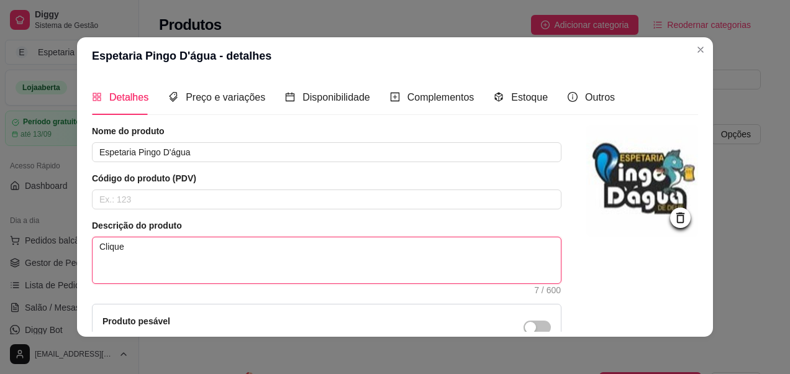
type textarea "Clique A"
type textarea "Clique Aq"
type textarea "Clique Aqu"
type textarea "Clique Aqui"
type textarea "Clique Aqui!"
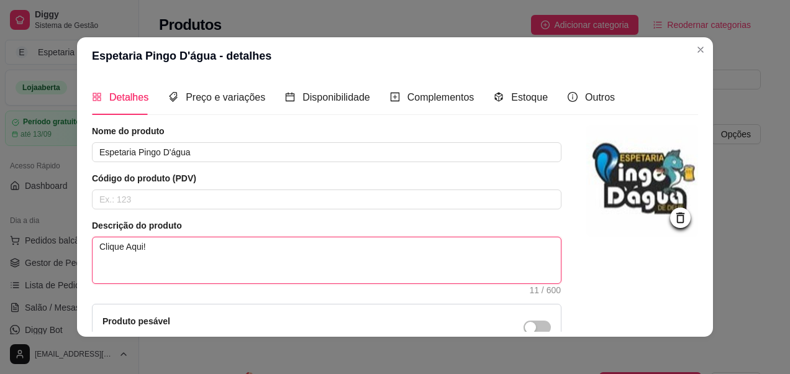
type textarea "Clique Aqui!""
type textarea "Clique Aqui!"
drag, startPoint x: 156, startPoint y: 248, endPoint x: 83, endPoint y: 248, distance: 72.6
click at [0, 241] on html "Diggy Sistema de Gestão E Espetaria Pin ... Loja aberta Período gratuito até 13…" at bounding box center [395, 187] width 790 height 374
drag, startPoint x: 130, startPoint y: 246, endPoint x: 171, endPoint y: 274, distance: 49.6
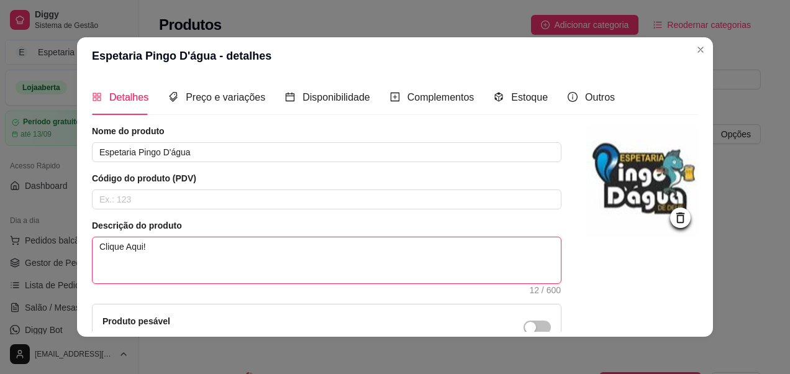
click at [171, 274] on textarea "Clique Aqui!" at bounding box center [326, 260] width 468 height 46
drag, startPoint x: 151, startPoint y: 240, endPoint x: 0, endPoint y: 254, distance: 151.5
click at [0, 255] on html "Diggy Sistema de Gestão E Espetaria Pin ... Loja aberta Período gratuito até 13…" at bounding box center [395, 187] width 790 height 374
paste textarea "[URL][DOMAIN_NAME]"
click at [387, 245] on textarea "[URL][DOMAIN_NAME]" at bounding box center [326, 260] width 468 height 46
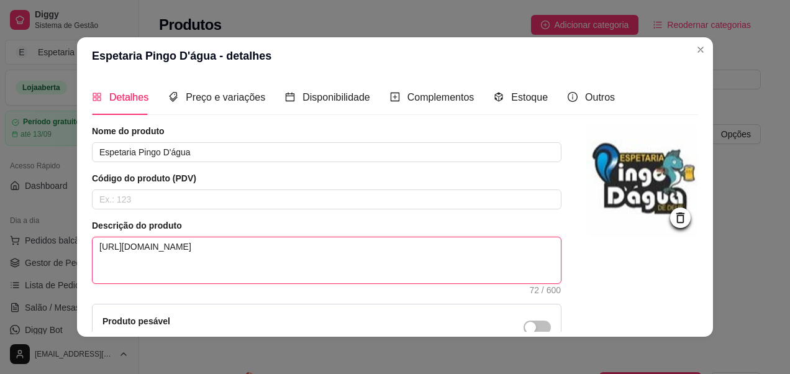
click at [387, 245] on textarea "[URL][DOMAIN_NAME]" at bounding box center [326, 260] width 468 height 46
type textarea "[URL][DOMAIN_NAME]"
click at [279, 241] on textarea "[URL][DOMAIN_NAME]" at bounding box center [326, 260] width 468 height 46
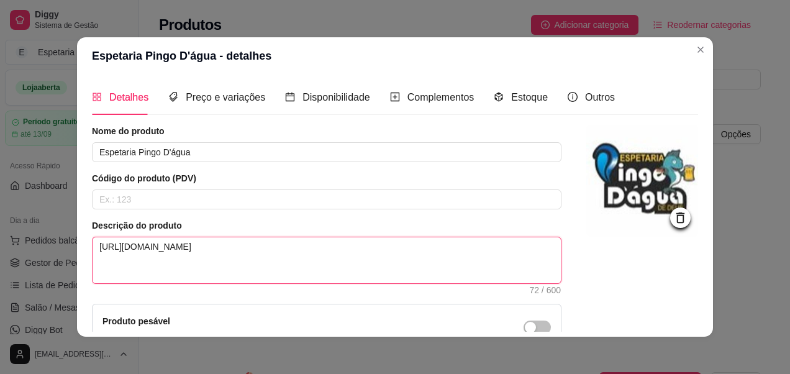
click at [279, 241] on textarea "[URL][DOMAIN_NAME]" at bounding box center [326, 260] width 468 height 46
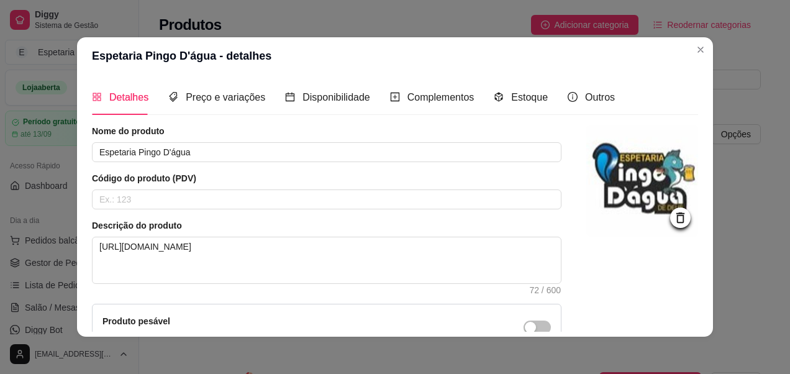
drag, startPoint x: 310, startPoint y: 251, endPoint x: 277, endPoint y: 316, distance: 72.2
click at [277, 316] on div "Produto pesável Ao marcar essa opção o valor do produto será desconsiderado da …" at bounding box center [293, 327] width 382 height 26
click at [298, 108] on div "Disponibilidade" at bounding box center [327, 96] width 85 height 35
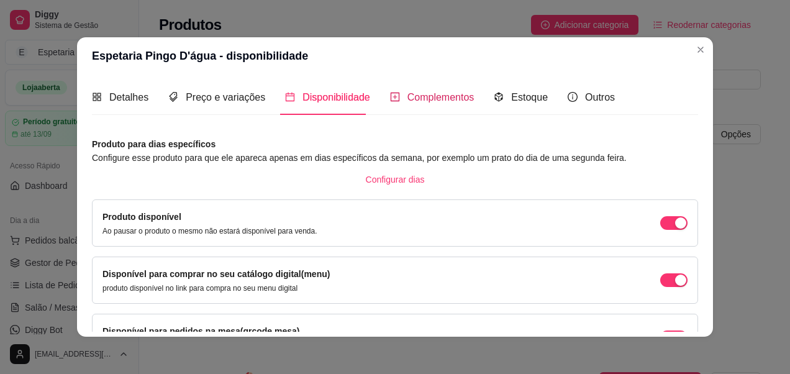
click at [407, 92] on span "Complementos" at bounding box center [440, 97] width 67 height 11
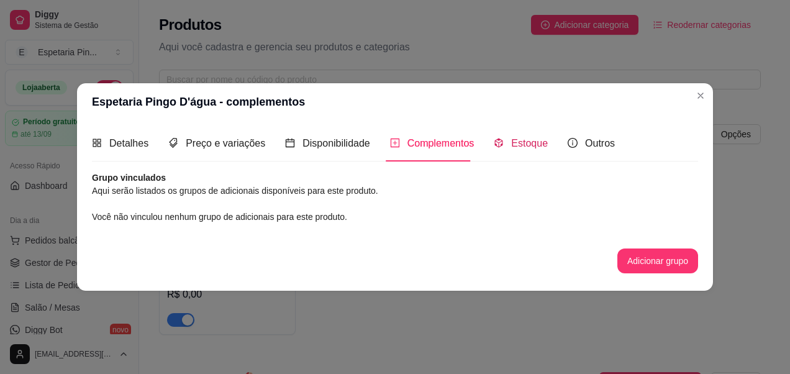
click at [531, 145] on span "Estoque" at bounding box center [529, 143] width 37 height 11
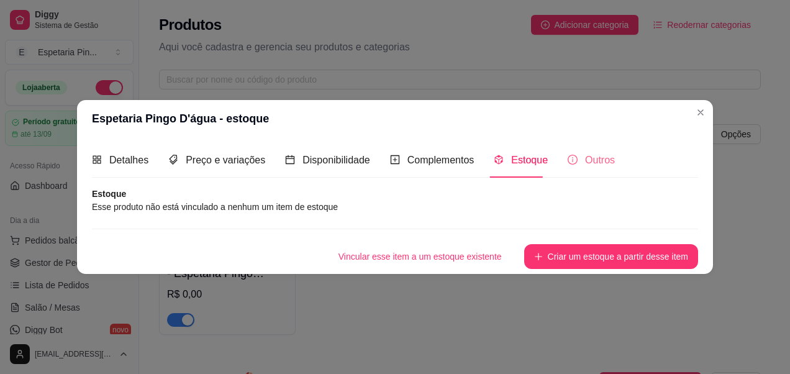
click at [568, 146] on div "Outros" at bounding box center [590, 159] width 47 height 35
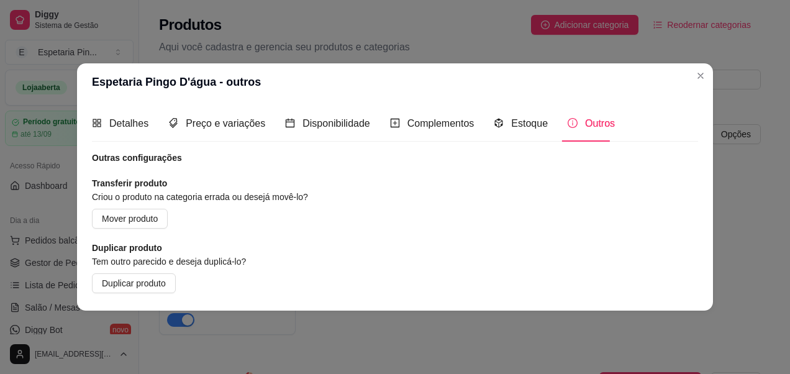
click at [690, 74] on header "Espetaria Pingo D'água - outros" at bounding box center [395, 81] width 636 height 37
click at [706, 75] on input "text" at bounding box center [454, 80] width 577 height 14
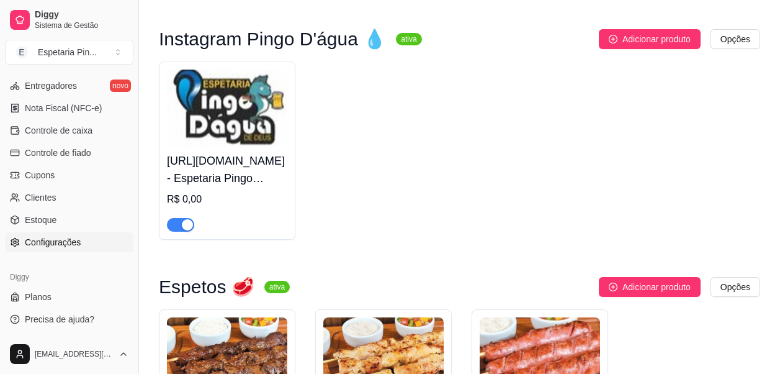
scroll to position [124, 0]
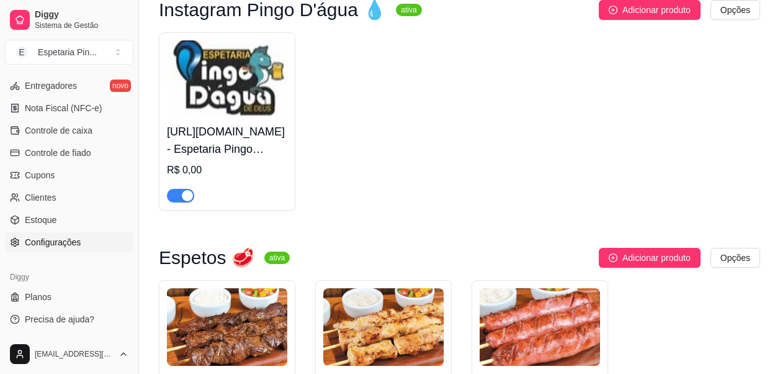
click at [65, 244] on span "Configurações" at bounding box center [53, 242] width 56 height 12
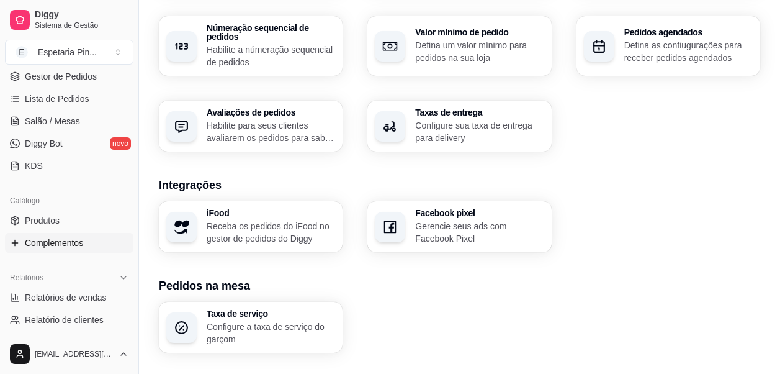
scroll to position [248, 0]
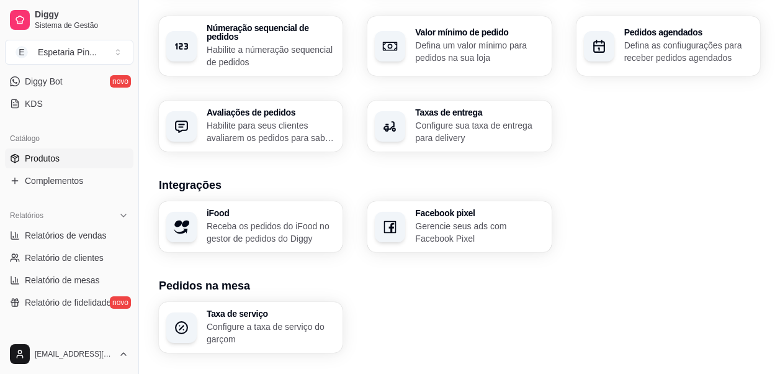
click at [63, 156] on link "Produtos" at bounding box center [69, 158] width 128 height 20
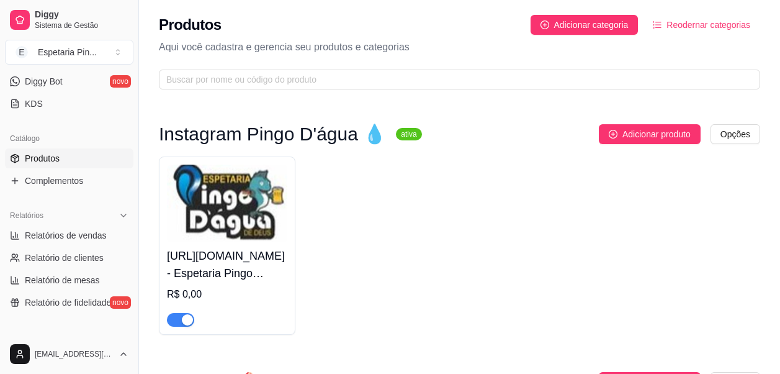
click at [268, 227] on img at bounding box center [227, 203] width 120 height 78
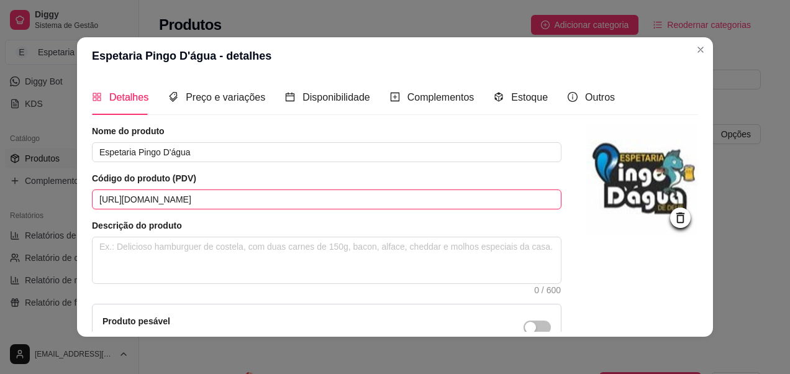
drag, startPoint x: 446, startPoint y: 195, endPoint x: 95, endPoint y: 215, distance: 351.9
click at [95, 215] on div "Nome do produto Espetaria Pingo D'água Código do produto (PDV) [URL][DOMAIN_NAM…" at bounding box center [326, 266] width 469 height 283
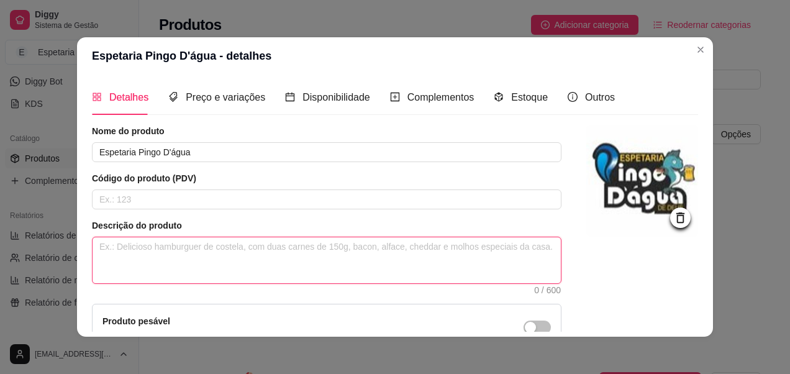
click at [107, 248] on textarea at bounding box center [326, 260] width 468 height 46
paste textarea "[URL][DOMAIN_NAME]"
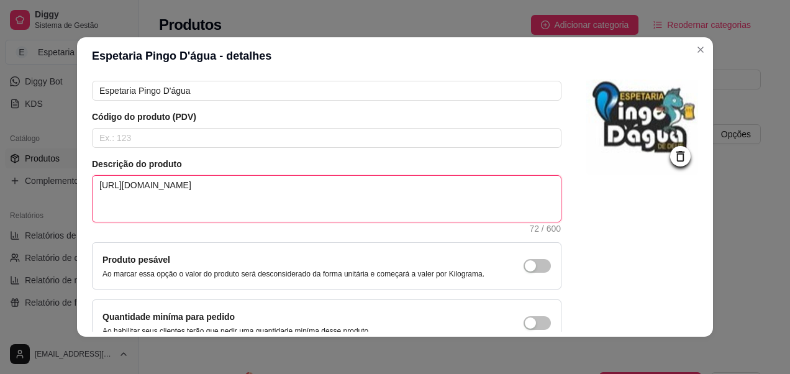
scroll to position [132, 0]
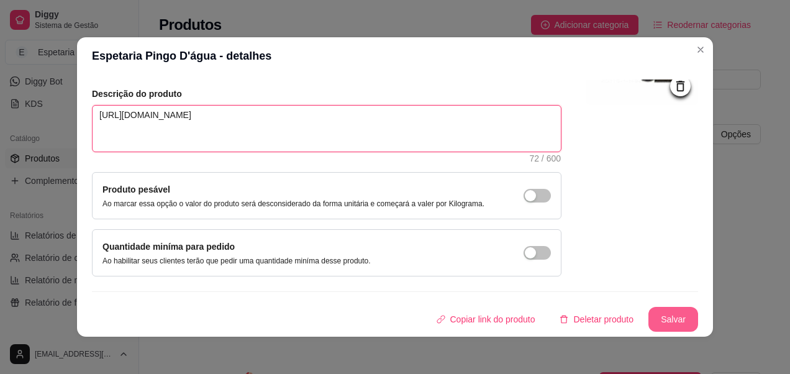
type textarea "[URL][DOMAIN_NAME]"
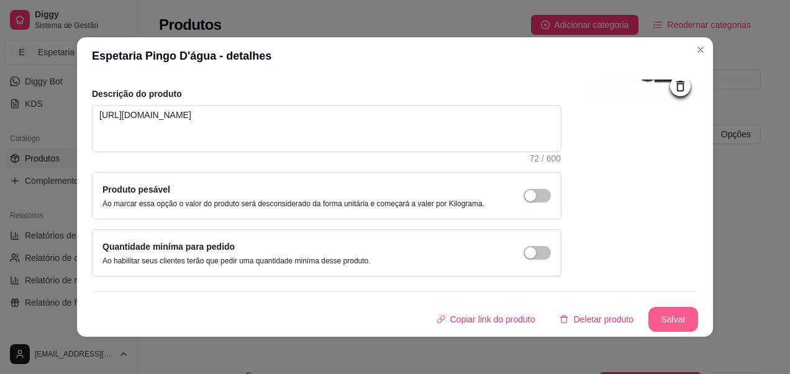
click at [648, 320] on button "Salvar" at bounding box center [673, 319] width 50 height 25
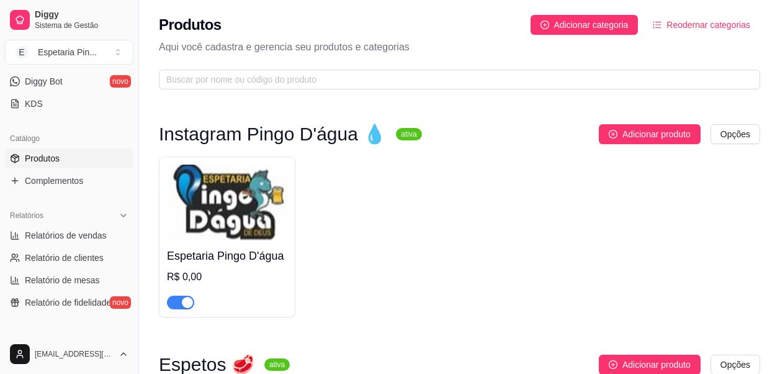
click at [259, 247] on h4 "Espetaria Pingo D'água" at bounding box center [227, 255] width 120 height 17
click at [626, 137] on span "Adicionar produto" at bounding box center [657, 134] width 68 height 14
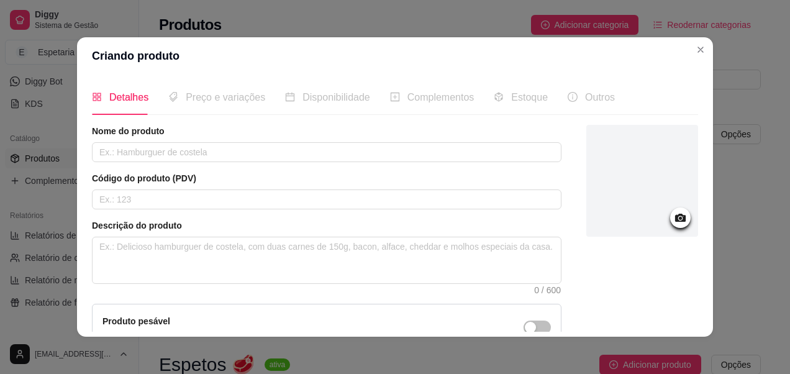
click at [670, 215] on div at bounding box center [680, 217] width 20 height 20
click at [675, 218] on icon at bounding box center [680, 218] width 11 height 8
click at [675, 217] on icon at bounding box center [680, 218] width 11 height 8
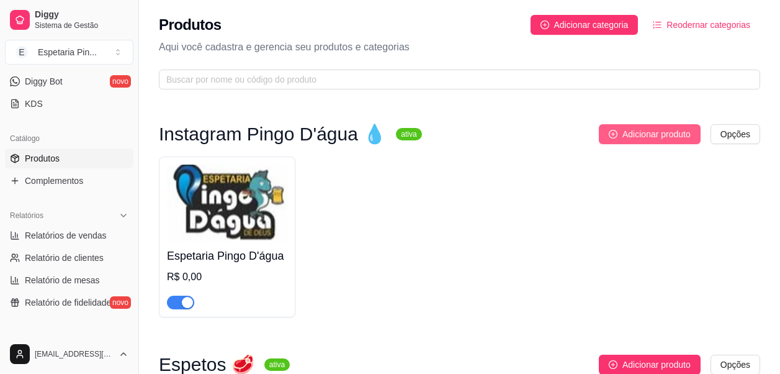
click at [635, 127] on span "Adicionar produto" at bounding box center [657, 134] width 68 height 14
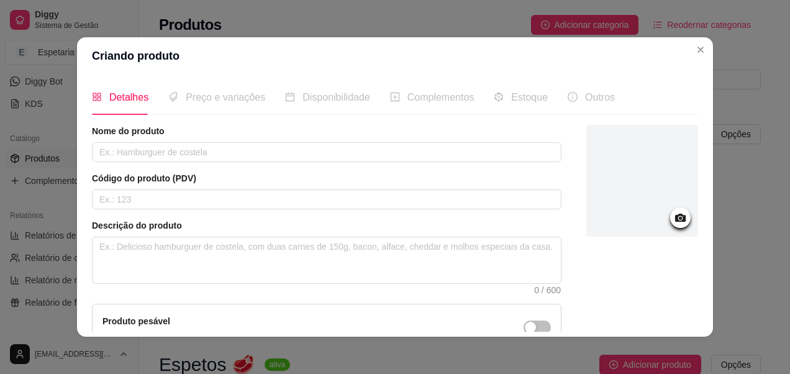
click at [673, 212] on icon at bounding box center [680, 217] width 14 height 14
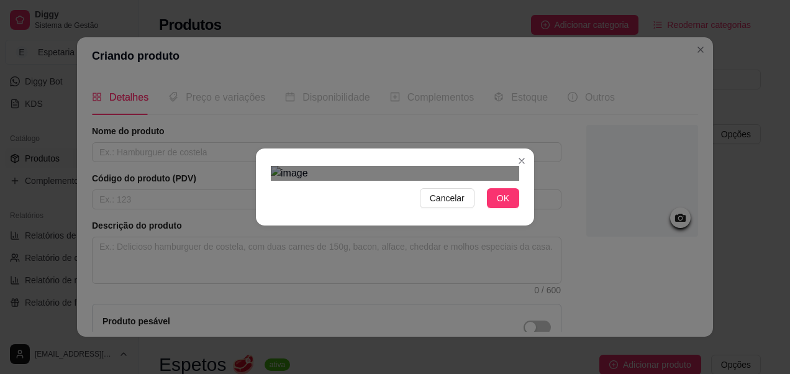
click at [441, 231] on div "Use the arrow keys to move the crop selection area" at bounding box center [385, 342] width 223 height 223
click at [428, 229] on div "Use the arrow keys to move the crop selection area" at bounding box center [382, 340] width 223 height 223
click at [418, 230] on div "Use the arrow keys to move the crop selection area" at bounding box center [382, 341] width 223 height 223
click at [538, 294] on div "Cancelar OK" at bounding box center [395, 187] width 790 height 374
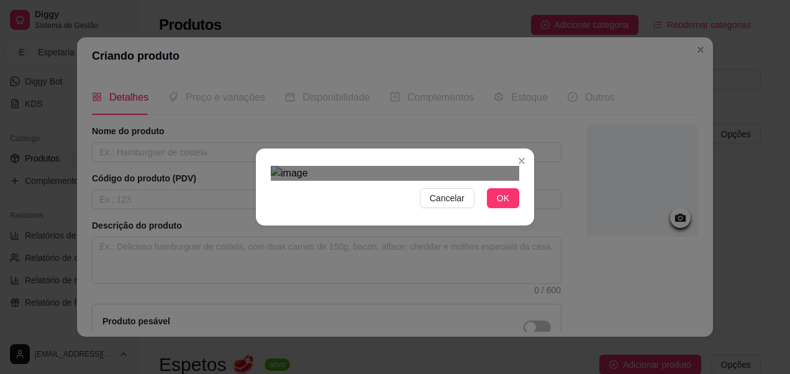
click at [443, 234] on div "Use the arrow keys to move the crop selection area" at bounding box center [395, 358] width 248 height 248
click at [498, 205] on span "OK" at bounding box center [503, 198] width 12 height 14
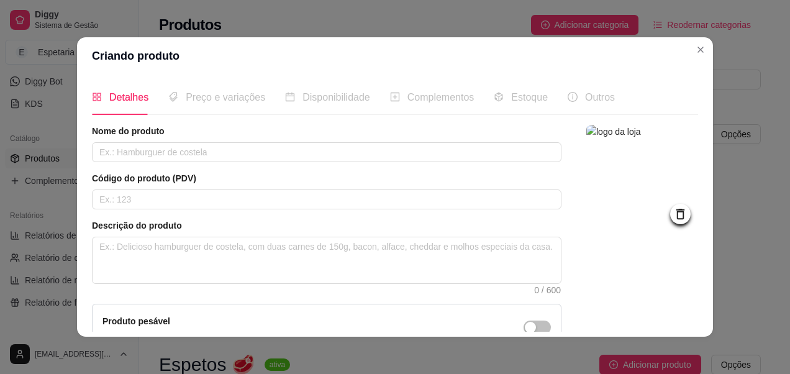
click at [324, 142] on div "Nome do produto" at bounding box center [326, 143] width 469 height 37
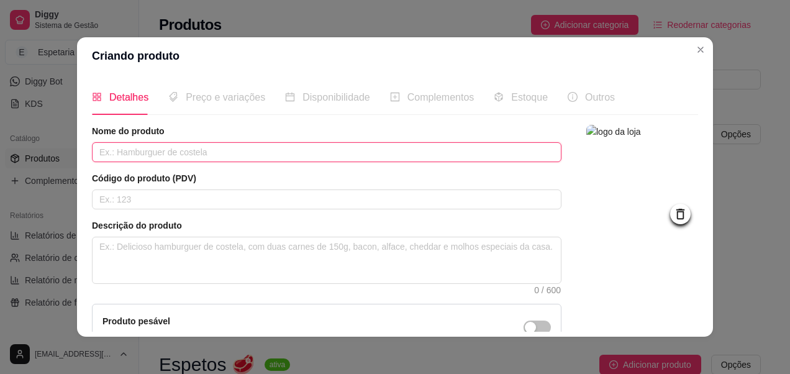
click at [316, 146] on input "text" at bounding box center [326, 152] width 469 height 20
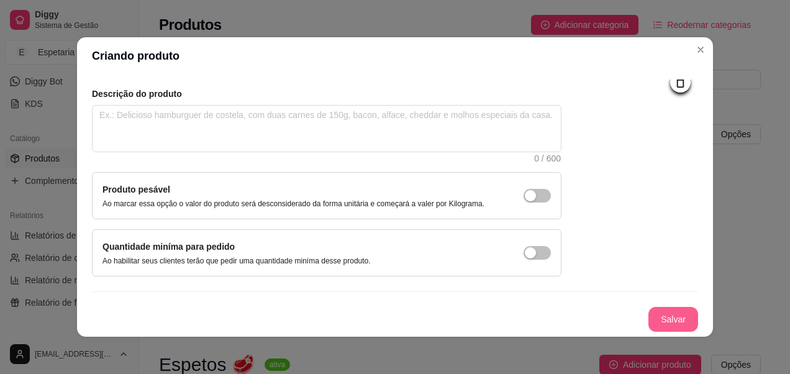
type input "Clique no icone"
click at [662, 310] on button "Salvar" at bounding box center [673, 319] width 50 height 25
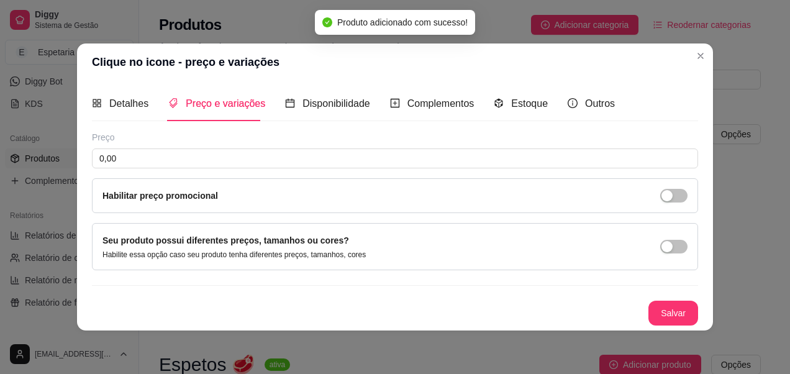
scroll to position [0, 0]
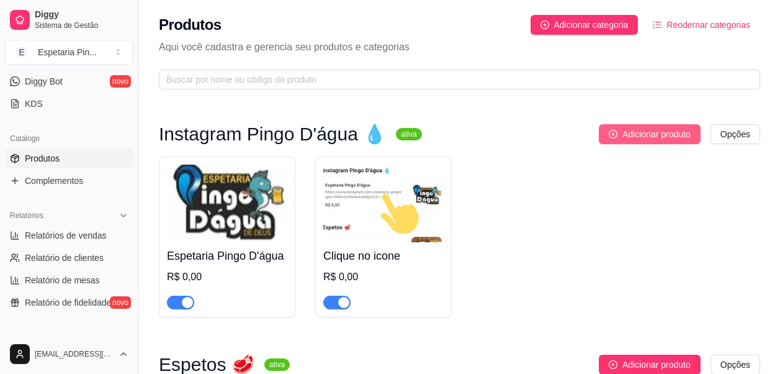
click at [679, 133] on span "Adicionar produto" at bounding box center [657, 134] width 68 height 14
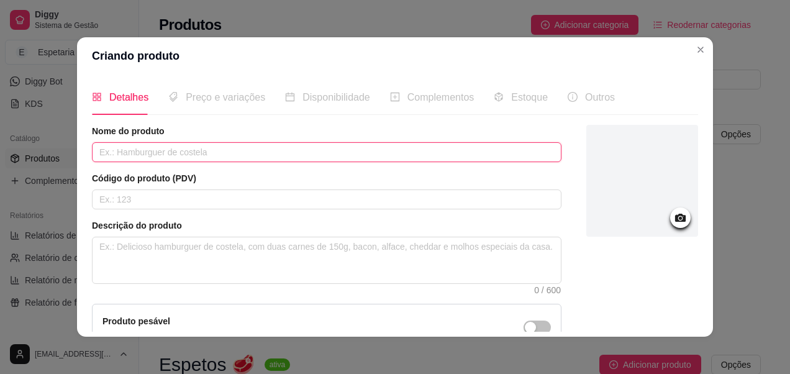
click at [278, 153] on input "text" at bounding box center [326, 152] width 469 height 20
type input "Deixe o link azul e clique em abrir"
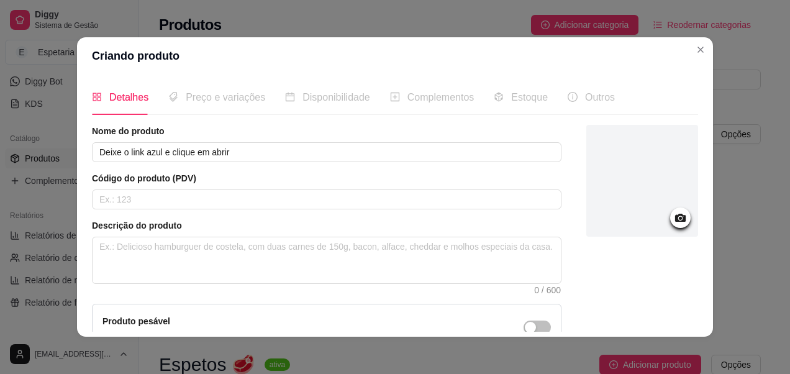
click at [673, 212] on icon at bounding box center [680, 217] width 14 height 14
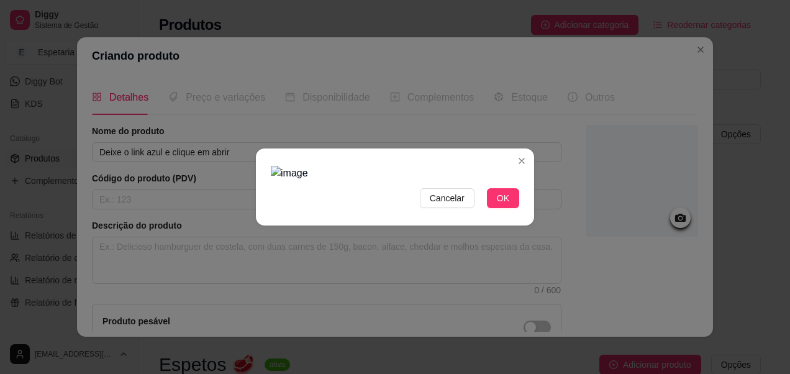
click at [490, 166] on img at bounding box center [395, 173] width 248 height 15
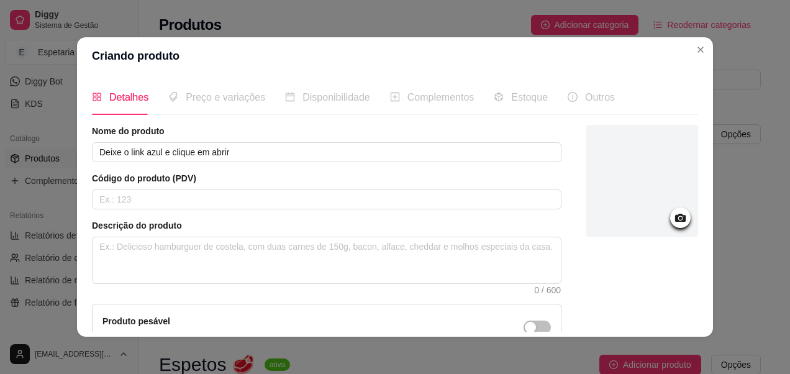
click at [673, 220] on icon at bounding box center [680, 217] width 14 height 14
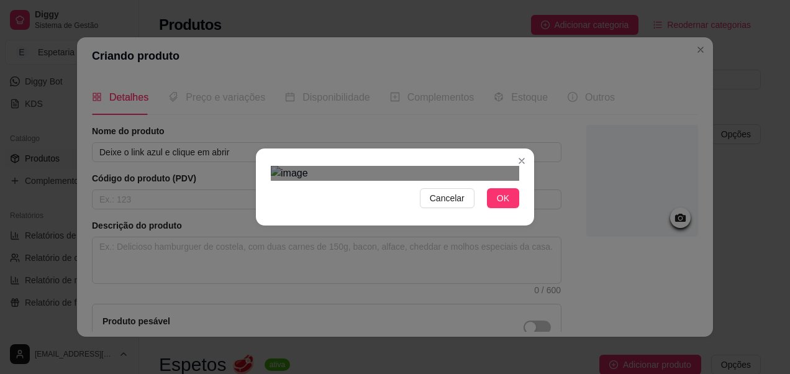
click at [517, 161] on div "Cancelar OK" at bounding box center [395, 187] width 278 height 52
click at [521, 373] on html "Diggy Sistema de Gestão E Espetaria Pin ... Loja aberta Período gratuito até 13…" at bounding box center [395, 187] width 790 height 374
click at [526, 213] on div "Cancelar OK" at bounding box center [395, 187] width 278 height 52
click at [427, 257] on div "Use the arrow keys to move the crop selection area" at bounding box center [396, 381] width 248 height 248
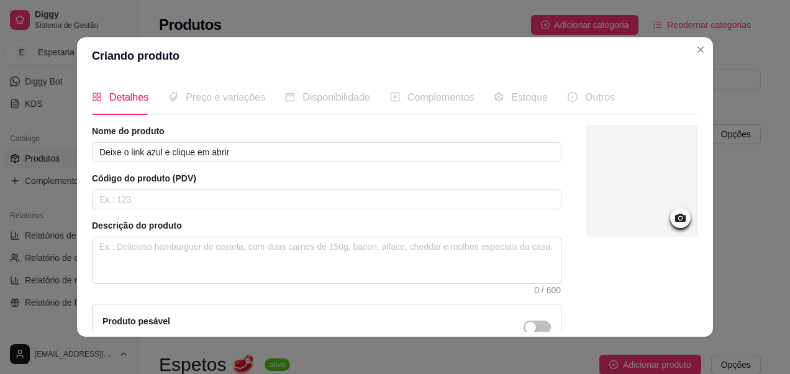
click at [670, 226] on div at bounding box center [680, 217] width 20 height 20
click at [673, 212] on icon at bounding box center [680, 217] width 14 height 14
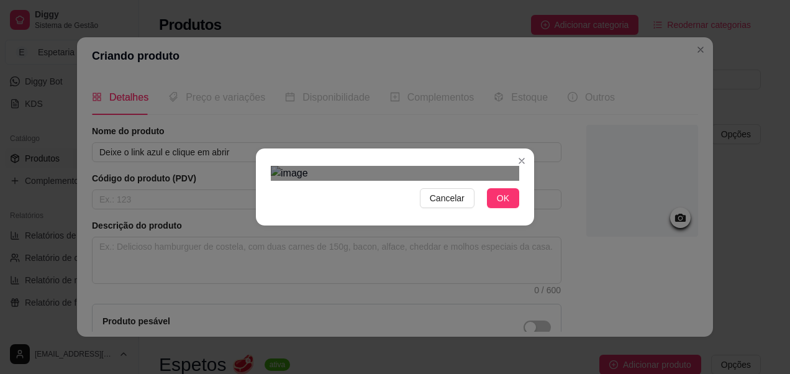
click at [237, 0] on html "Diggy Sistema de Gestão E Espetaria Pin ... Loja aberta Período gratuito até 13…" at bounding box center [395, 187] width 790 height 374
click at [570, 27] on div "Cancelar OK" at bounding box center [395, 187] width 790 height 374
click at [400, 251] on div "Use the arrow keys to move the crop selection area" at bounding box center [395, 375] width 248 height 248
click at [502, 205] on span "OK" at bounding box center [503, 198] width 12 height 14
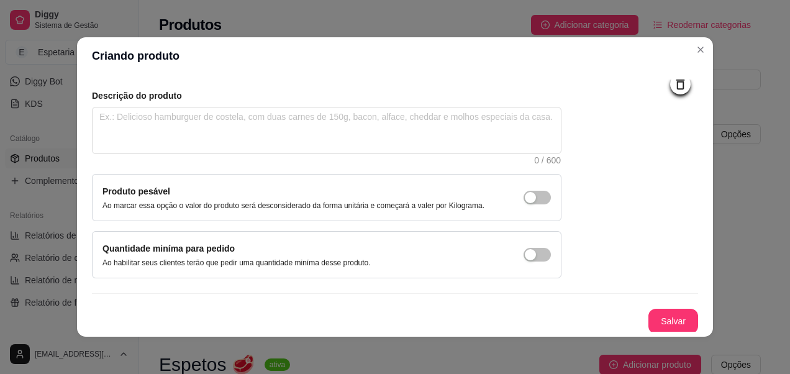
scroll to position [132, 0]
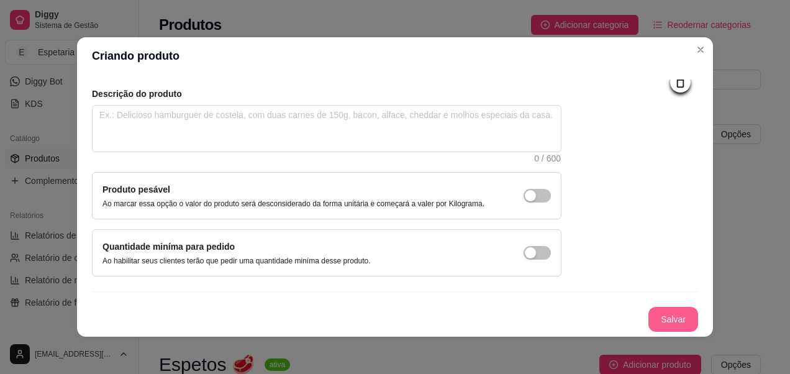
click at [652, 315] on button "Salvar" at bounding box center [673, 319] width 50 height 25
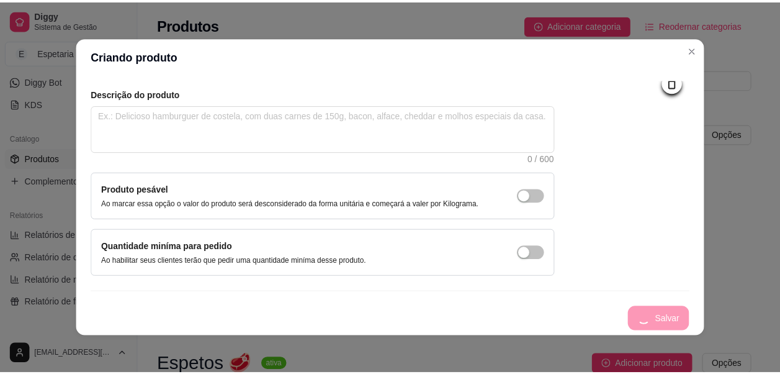
scroll to position [0, 0]
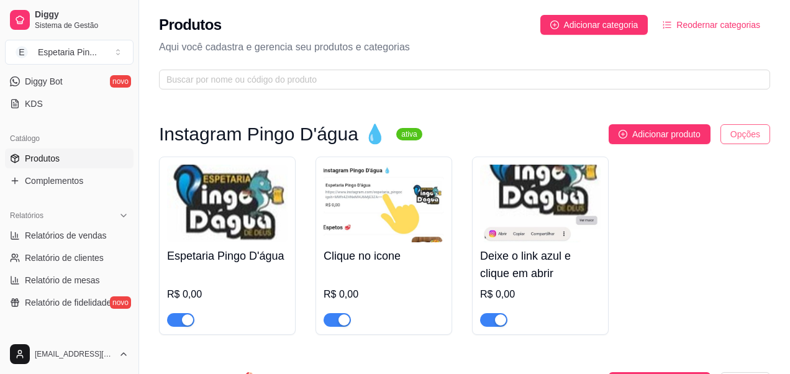
click at [732, 129] on html "Diggy Sistema de Gestão E Espetaria Pin ... Loja aberta Período gratuito até 13…" at bounding box center [395, 187] width 790 height 374
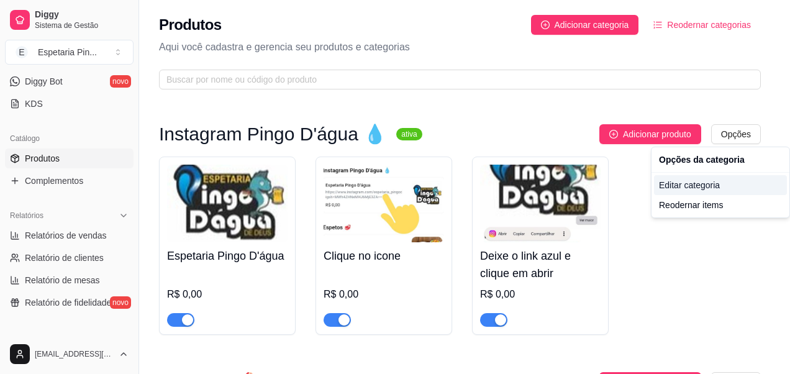
click at [687, 191] on div "Editar categoria" at bounding box center [720, 185] width 133 height 20
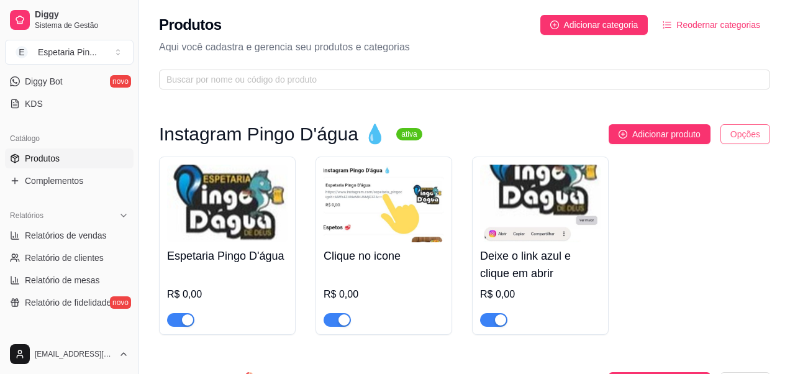
click at [751, 130] on html "Diggy Sistema de Gestão E Espetaria Pin ... Loja aberta Período gratuito até 13…" at bounding box center [395, 187] width 790 height 374
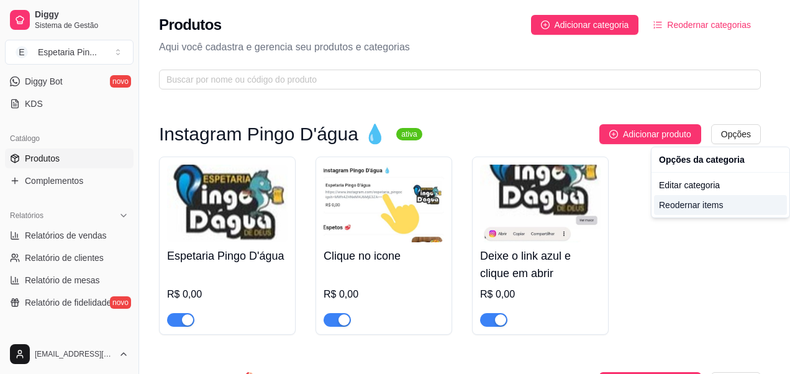
click at [721, 207] on div "Reodernar items" at bounding box center [720, 205] width 133 height 20
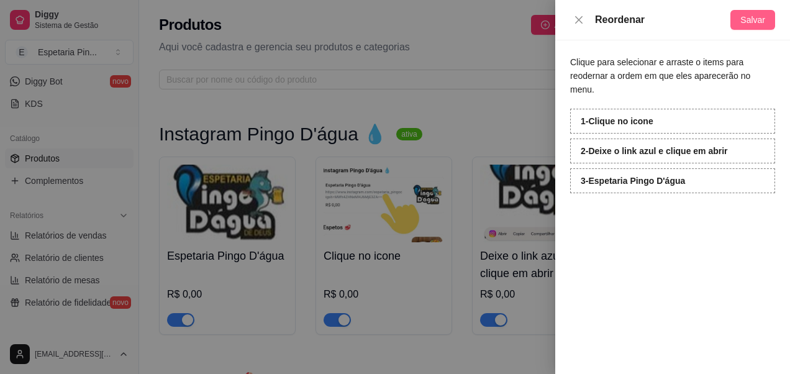
click at [752, 23] on span "Salvar" at bounding box center [752, 20] width 25 height 14
click at [423, 217] on div at bounding box center [395, 187] width 790 height 374
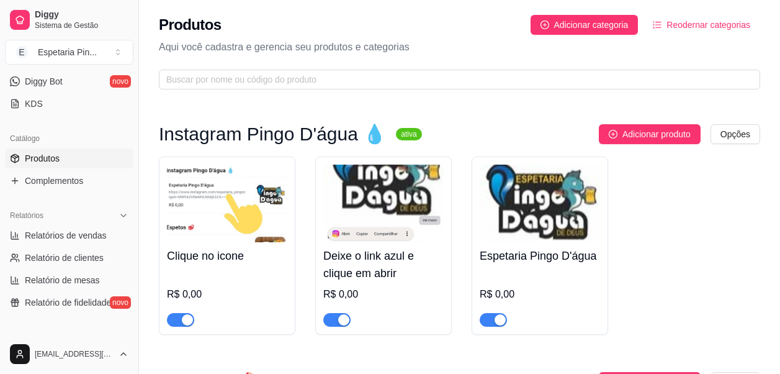
click at [561, 206] on img at bounding box center [540, 203] width 120 height 78
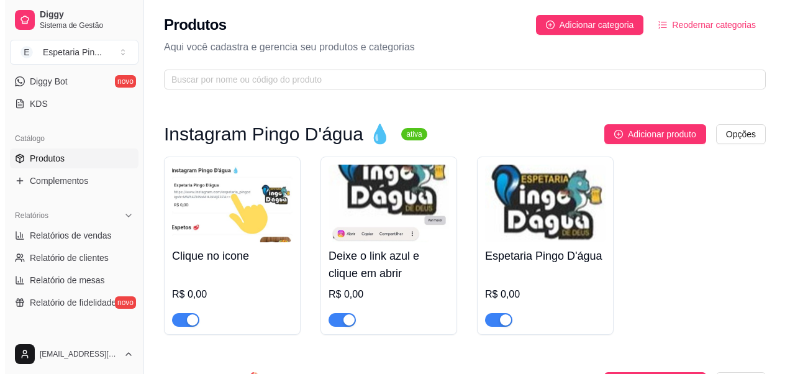
scroll to position [62, 0]
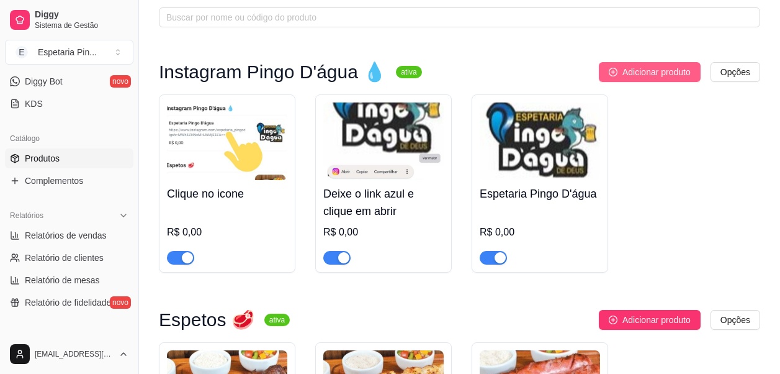
click at [646, 63] on button "Adicionar produto" at bounding box center [650, 72] width 102 height 20
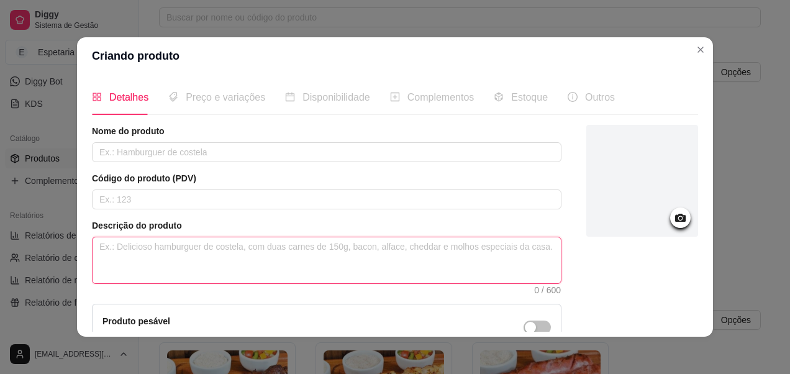
click at [205, 239] on textarea at bounding box center [326, 260] width 468 height 46
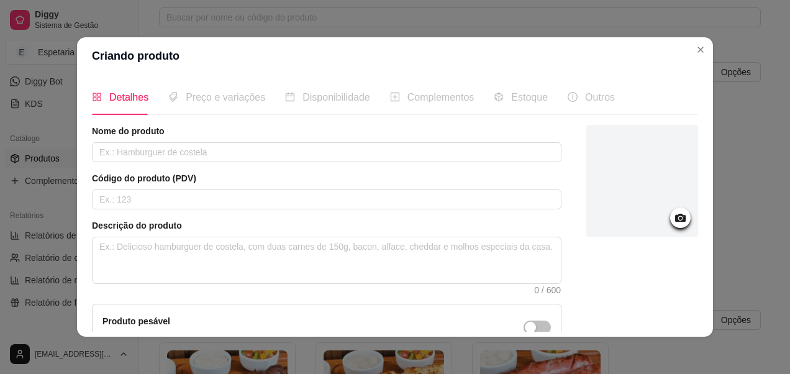
click at [675, 220] on icon at bounding box center [680, 218] width 11 height 8
click at [674, 219] on div at bounding box center [680, 217] width 20 height 20
click at [673, 214] on icon at bounding box center [680, 217] width 14 height 14
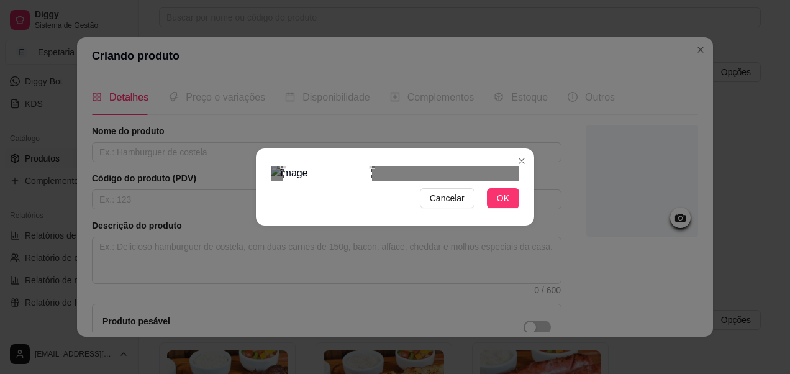
click at [413, 166] on div at bounding box center [395, 173] width 248 height 15
click at [335, 190] on div "Use the arrow keys to move the crop selection area" at bounding box center [315, 215] width 89 height 89
click at [360, 166] on div "Use the arrow keys to move the crop selection area" at bounding box center [316, 210] width 89 height 89
click at [357, 171] on div "Use the arrow keys to move the crop selection area" at bounding box center [315, 215] width 89 height 89
click at [364, 161] on div "Cancelar OK" at bounding box center [395, 187] width 278 height 52
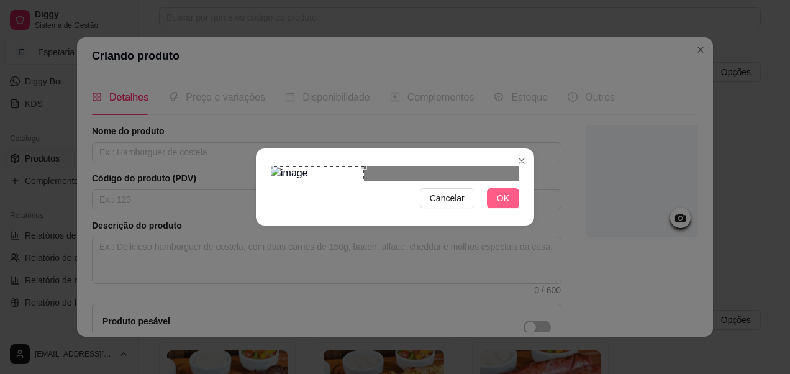
click at [495, 208] on button "OK" at bounding box center [503, 198] width 32 height 20
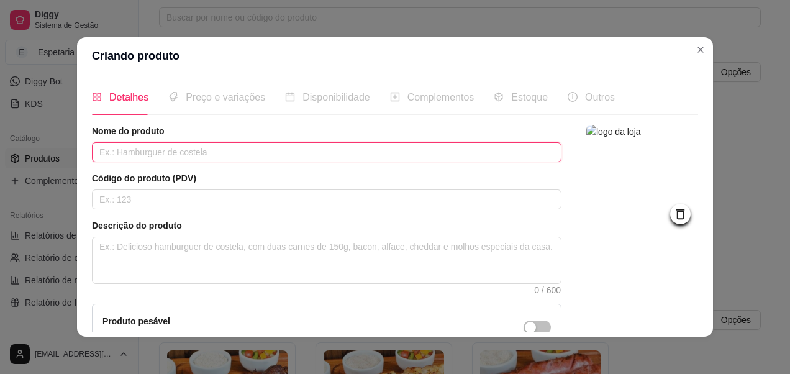
click at [416, 151] on input "text" at bounding box center [326, 152] width 469 height 20
paste input "[PERSON_NAME] & [PERSON_NAME]"
drag, startPoint x: 127, startPoint y: 150, endPoint x: 140, endPoint y: 176, distance: 29.7
click at [128, 154] on input "Cantores [PERSON_NAME] & [PERSON_NAME]" at bounding box center [326, 152] width 469 height 20
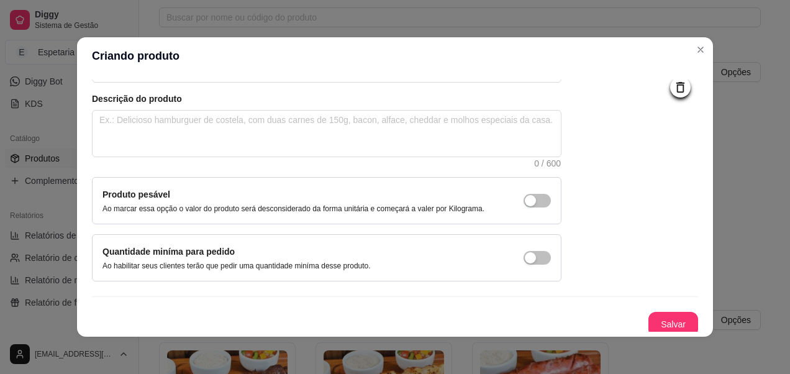
scroll to position [132, 0]
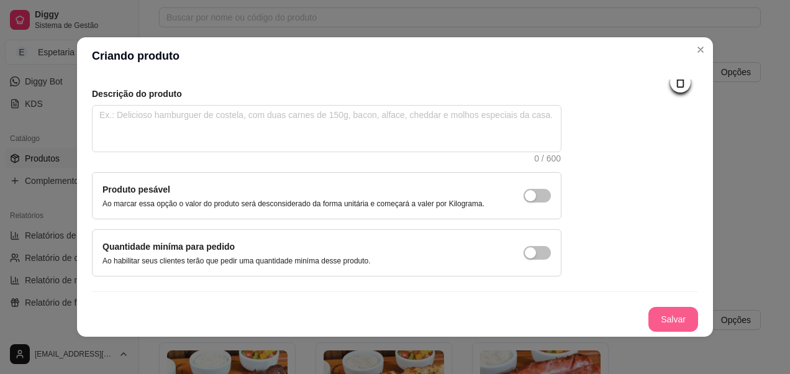
type input "Cantores: [PERSON_NAME] & [PERSON_NAME]"
click at [667, 325] on button "Salvar" at bounding box center [673, 319] width 48 height 24
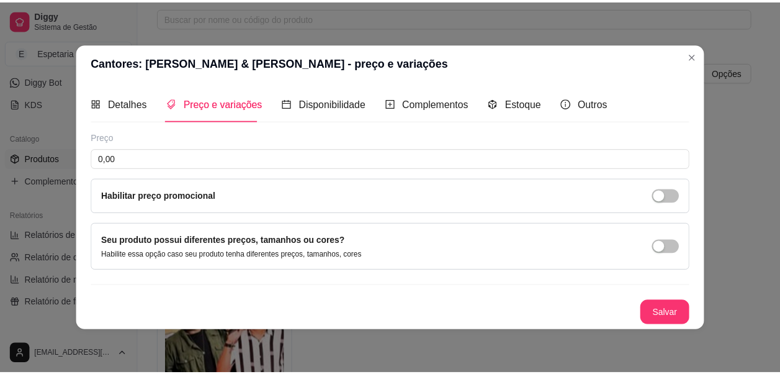
scroll to position [0, 0]
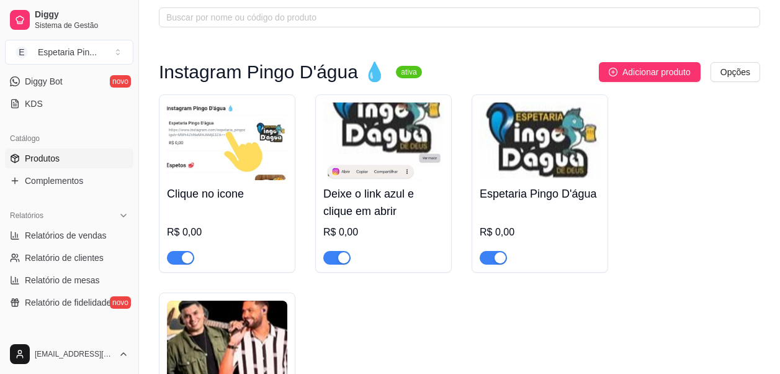
click at [372, 187] on h4 "Deixe o link azul e clique em abrir" at bounding box center [383, 202] width 120 height 35
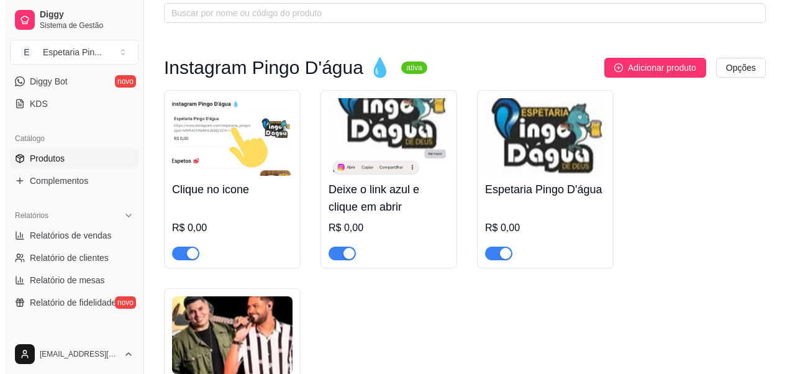
scroll to position [62, 0]
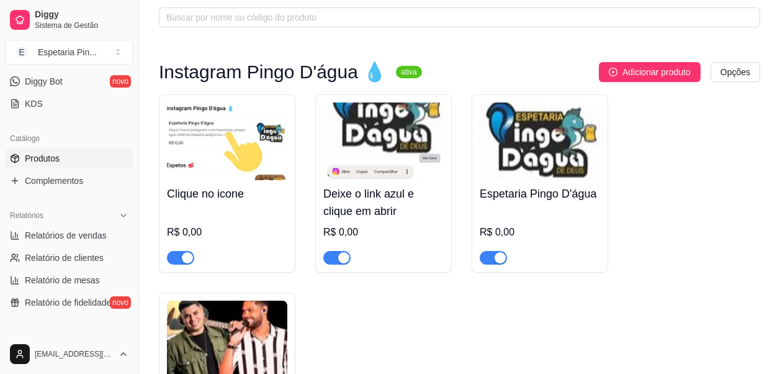
click at [401, 165] on img at bounding box center [383, 141] width 120 height 78
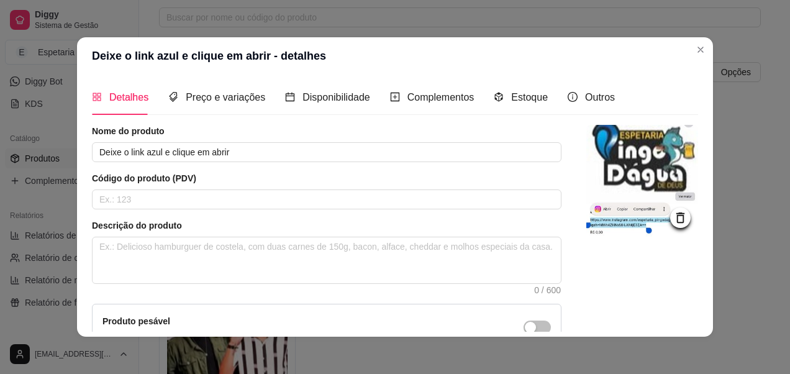
click at [676, 215] on icon at bounding box center [680, 217] width 8 height 11
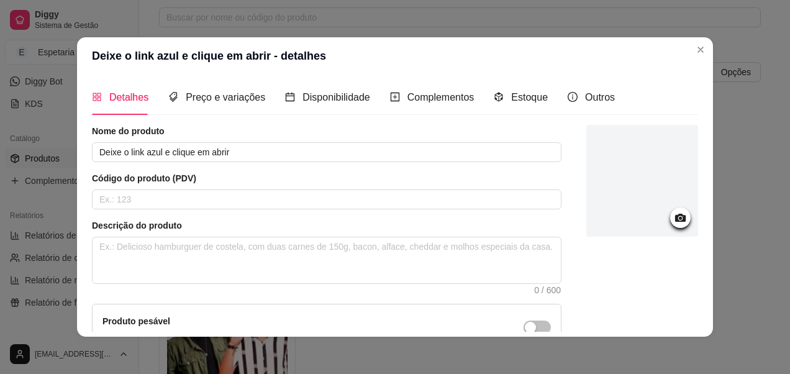
click at [670, 222] on div at bounding box center [680, 217] width 20 height 20
click at [678, 219] on circle at bounding box center [679, 218] width 3 height 3
click at [670, 225] on div at bounding box center [680, 217] width 20 height 20
click at [678, 219] on circle at bounding box center [679, 218] width 3 height 3
click at [670, 213] on div at bounding box center [680, 217] width 20 height 20
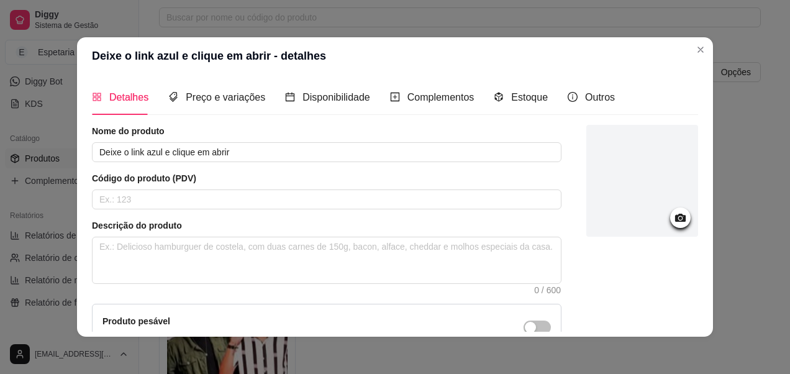
click at [675, 220] on icon at bounding box center [680, 218] width 11 height 8
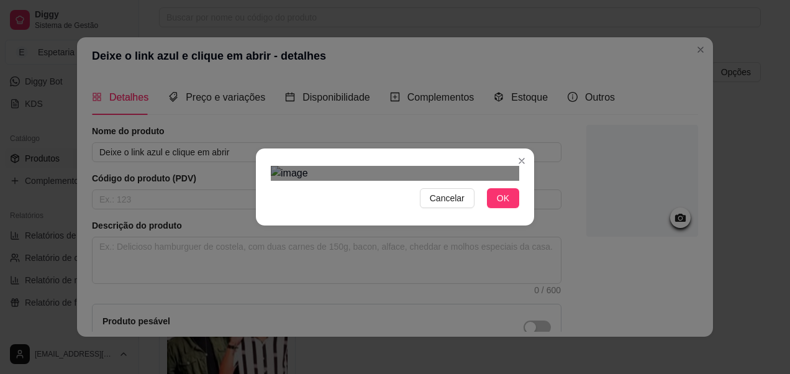
click at [562, 15] on div "Cancelar OK" at bounding box center [395, 187] width 790 height 374
click at [487, 208] on button "OK" at bounding box center [503, 198] width 32 height 20
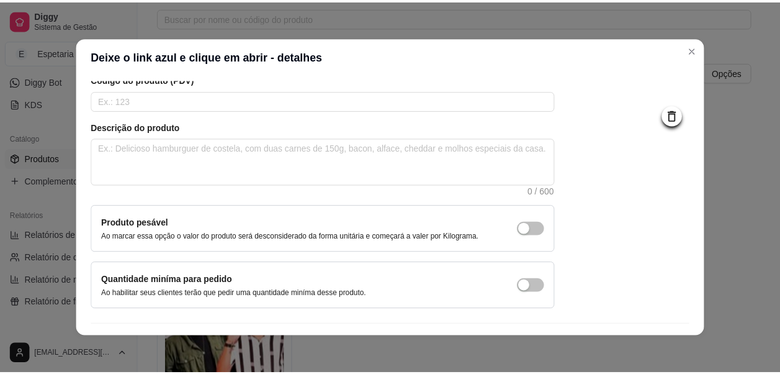
scroll to position [132, 0]
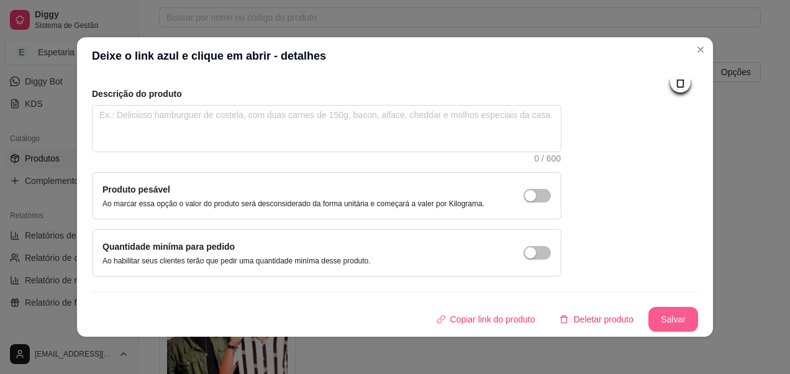
click at [669, 314] on button "Salvar" at bounding box center [673, 319] width 50 height 25
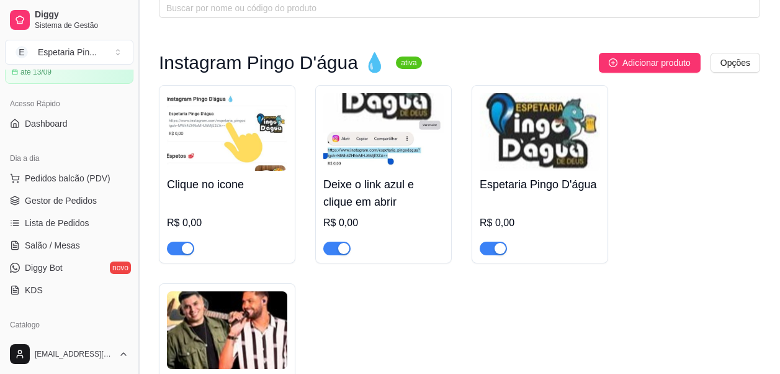
scroll to position [0, 0]
